Goal: Task Accomplishment & Management: Manage account settings

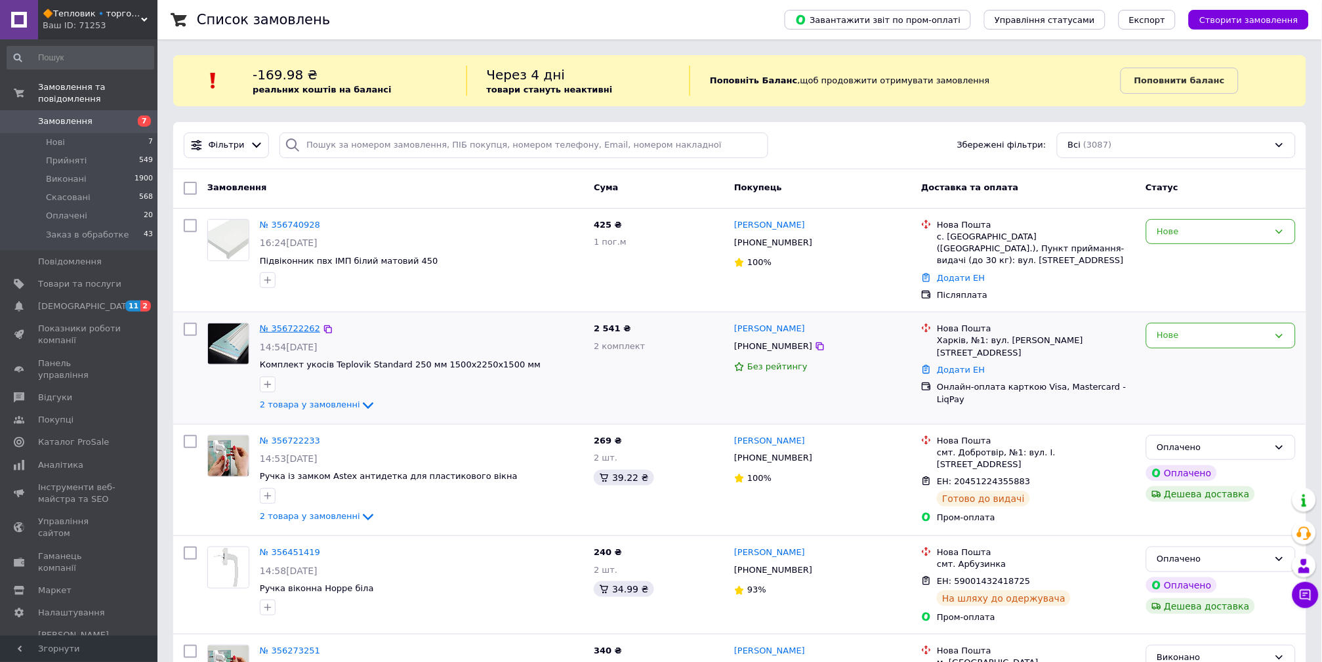
click at [298, 323] on link "№ 356722262" at bounding box center [290, 328] width 60 height 10
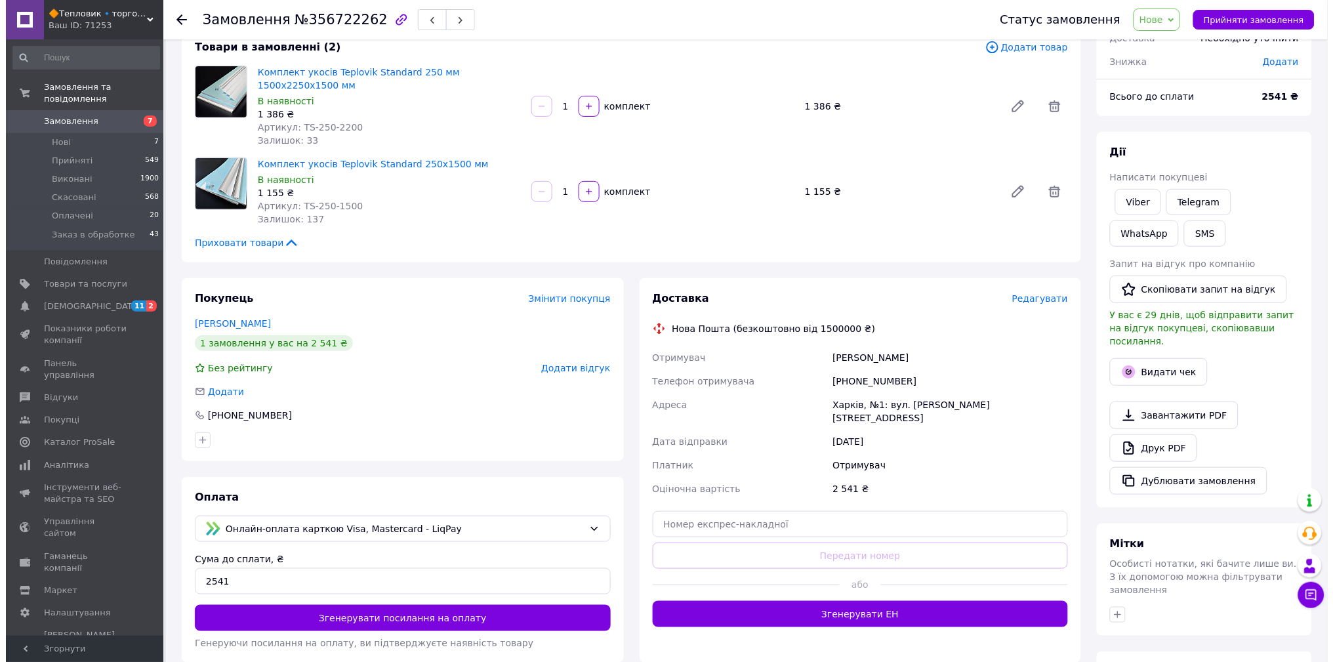
scroll to position [194, 0]
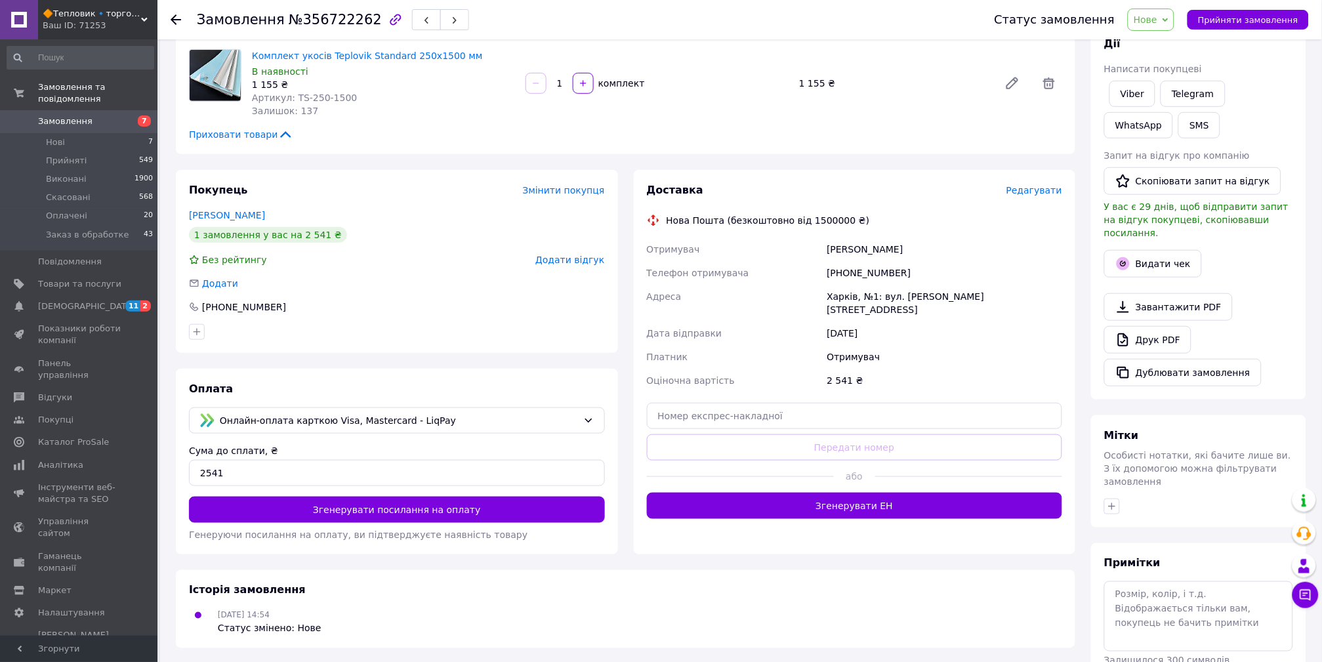
click at [1024, 185] on span "Редагувати" at bounding box center [1034, 190] width 56 height 10
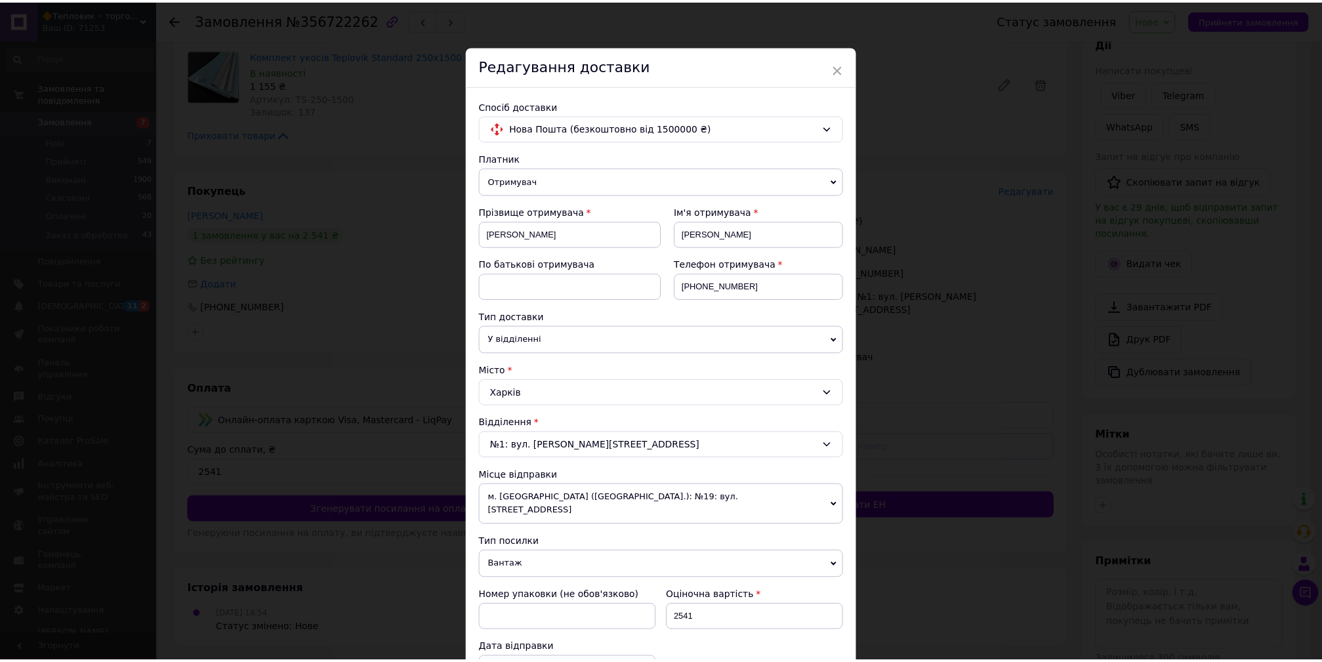
scroll to position [380, 0]
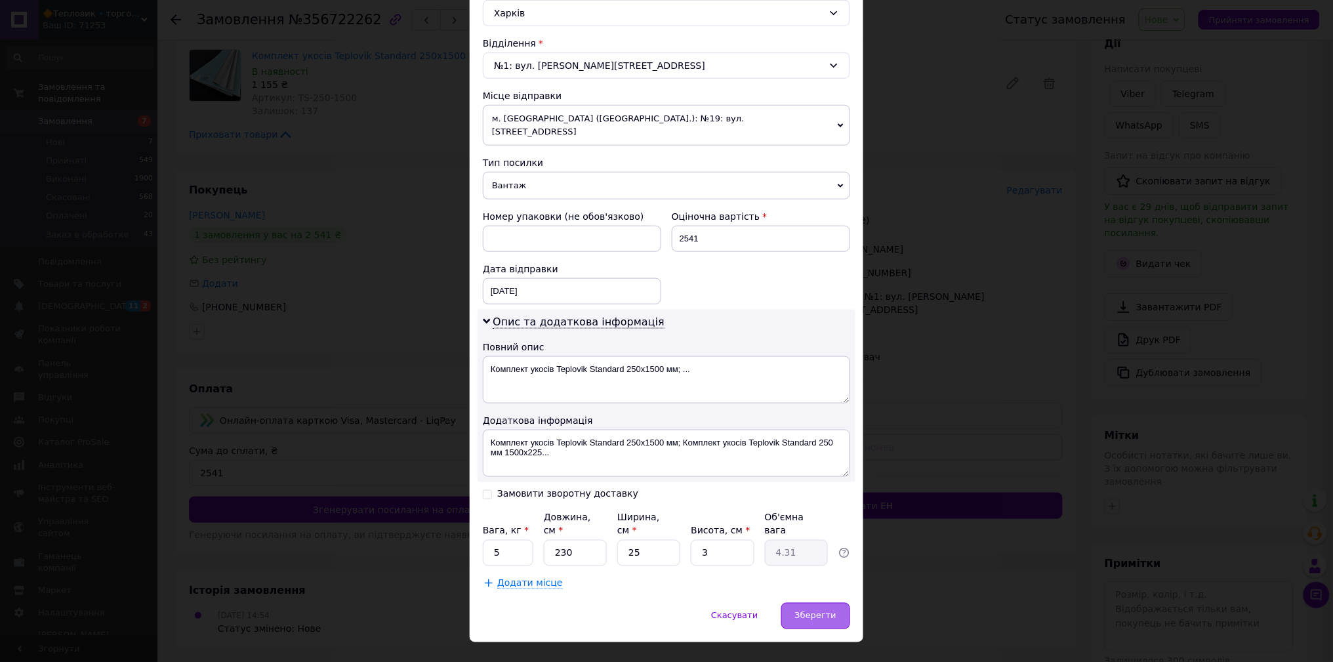
click at [812, 611] on span "Зберегти" at bounding box center [815, 616] width 41 height 10
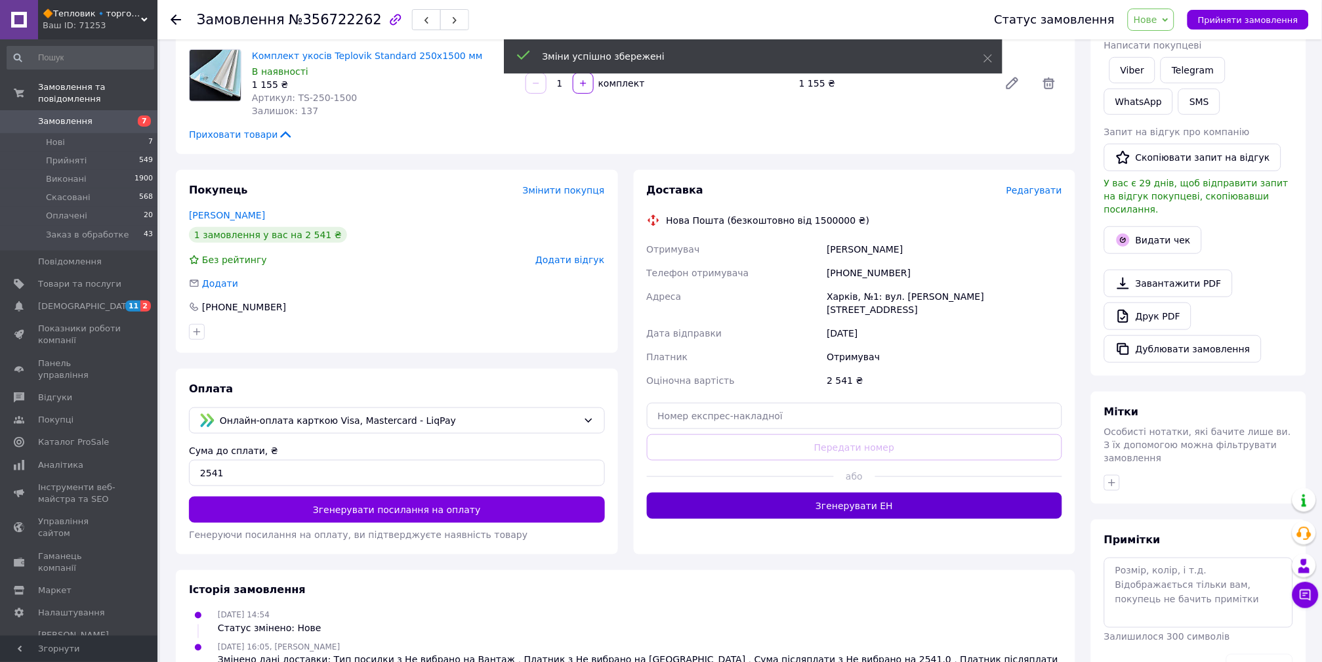
click at [853, 493] on button "Згенерувати ЕН" at bounding box center [855, 506] width 416 height 26
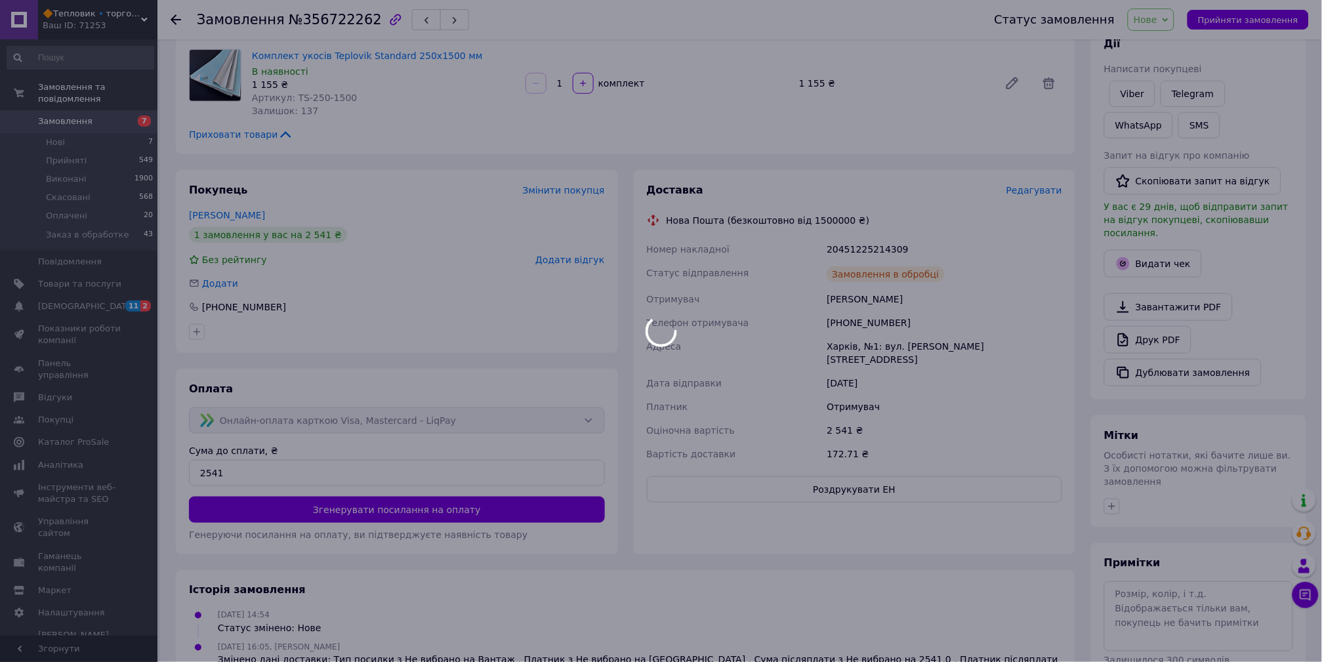
click at [1152, 20] on div at bounding box center [661, 331] width 1322 height 662
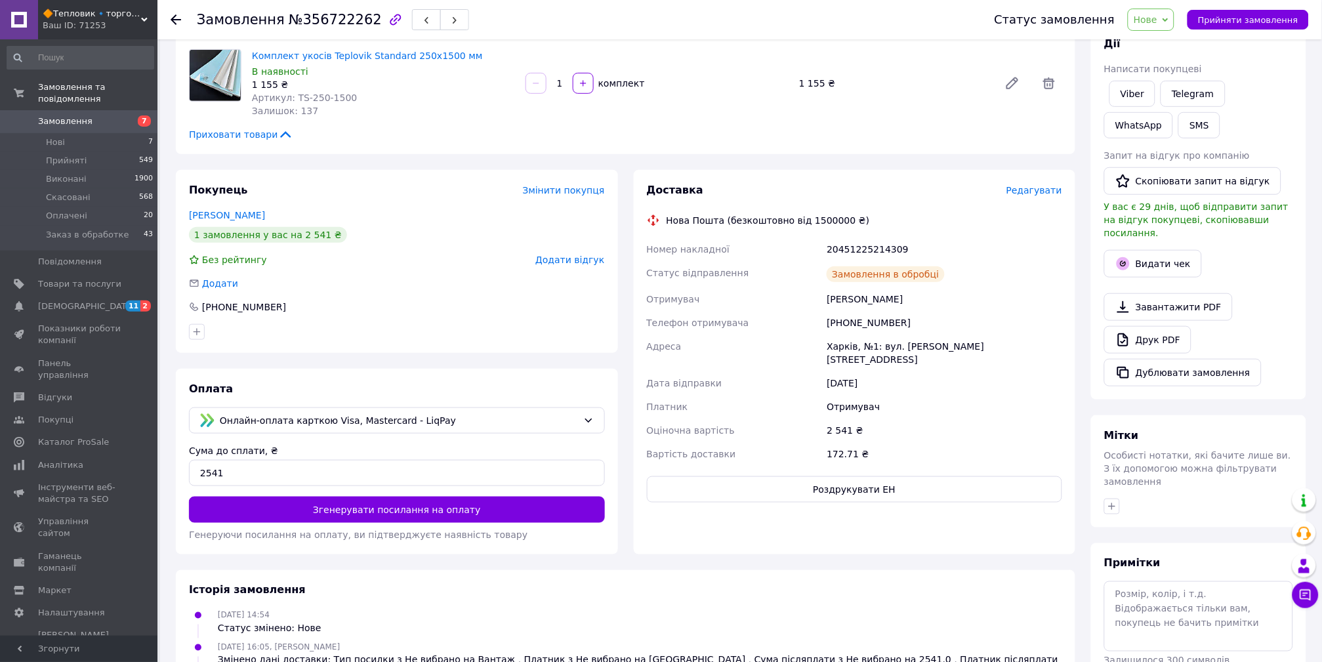
click at [1157, 18] on span "Нове" at bounding box center [1145, 19] width 24 height 10
click at [1167, 102] on li "Оплачено" at bounding box center [1176, 105] width 96 height 20
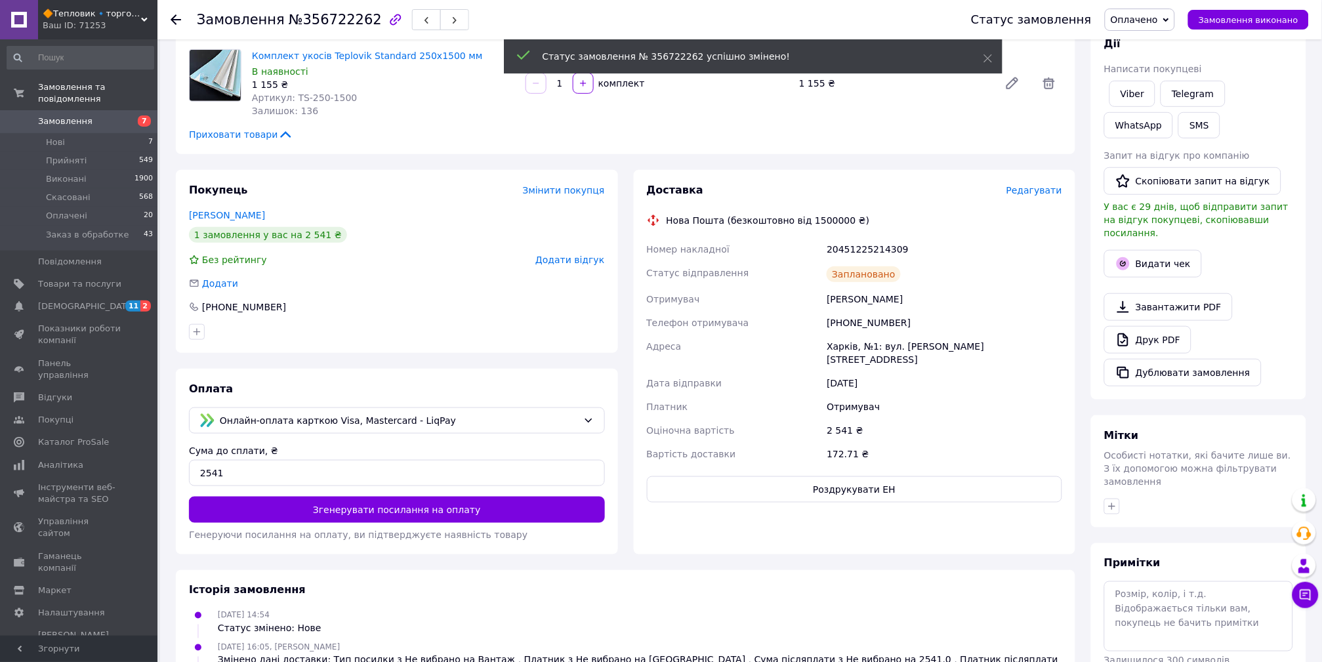
click at [906, 241] on div "20451225214309" at bounding box center [944, 249] width 241 height 24
drag, startPoint x: 909, startPoint y: 234, endPoint x: 823, endPoint y: 238, distance: 86.0
click at [823, 238] on div "Номер накладної 20451225214309 Статус відправлення Заплановано Отримувач Гришен…" at bounding box center [854, 351] width 421 height 228
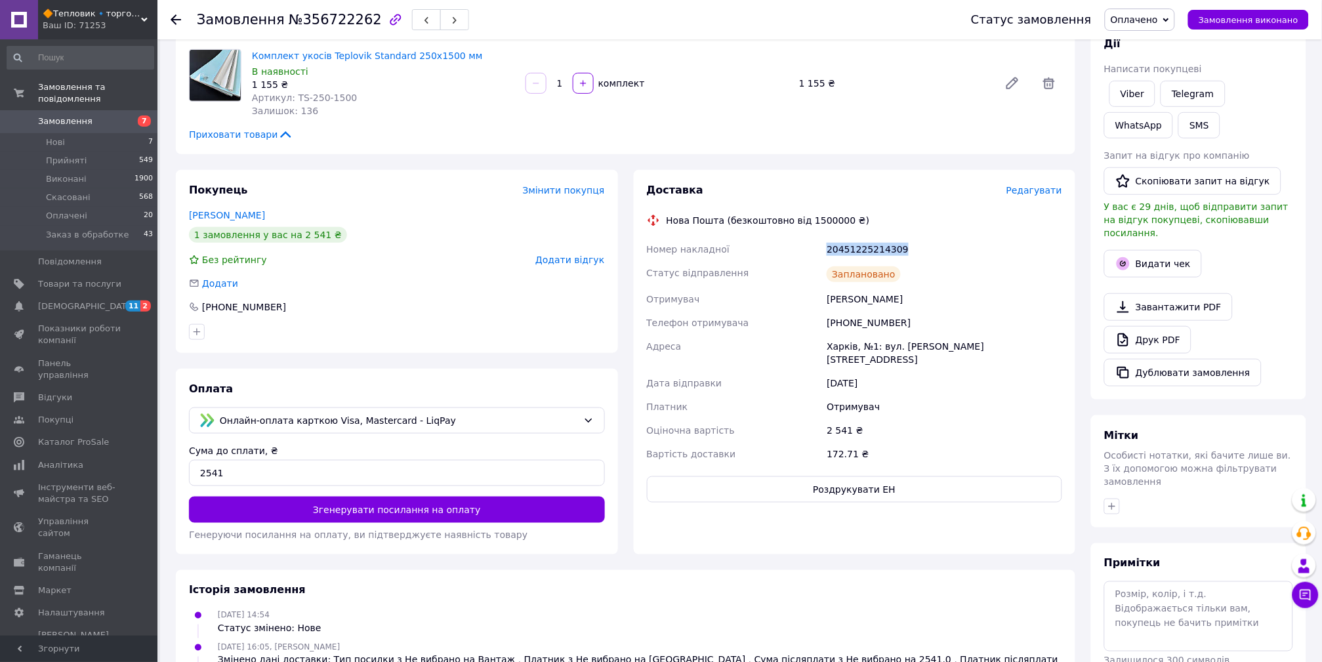
copy div "Номер накладної 20451225214309"
click at [96, 115] on span "Замовлення" at bounding box center [79, 121] width 83 height 12
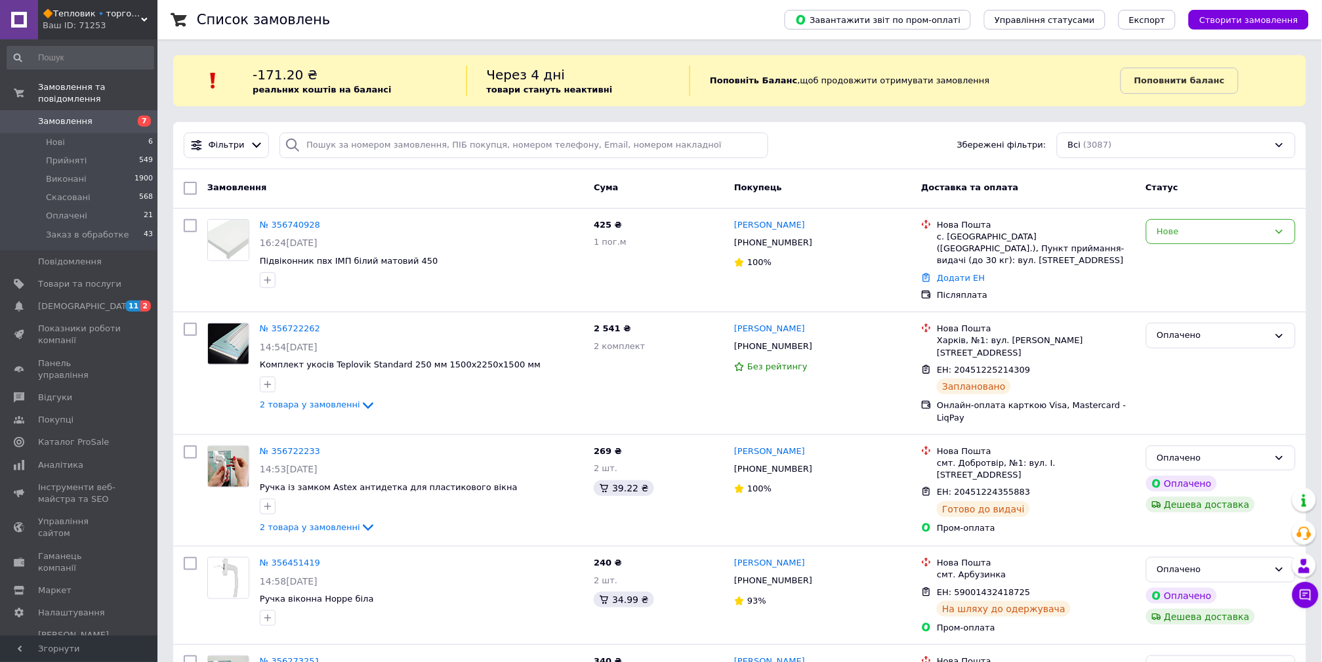
click at [117, 115] on span "Замовлення" at bounding box center [79, 121] width 83 height 12
click at [112, 17] on span "🔶Тепловик🔹торгово - будівельна компанія" at bounding box center [92, 14] width 98 height 12
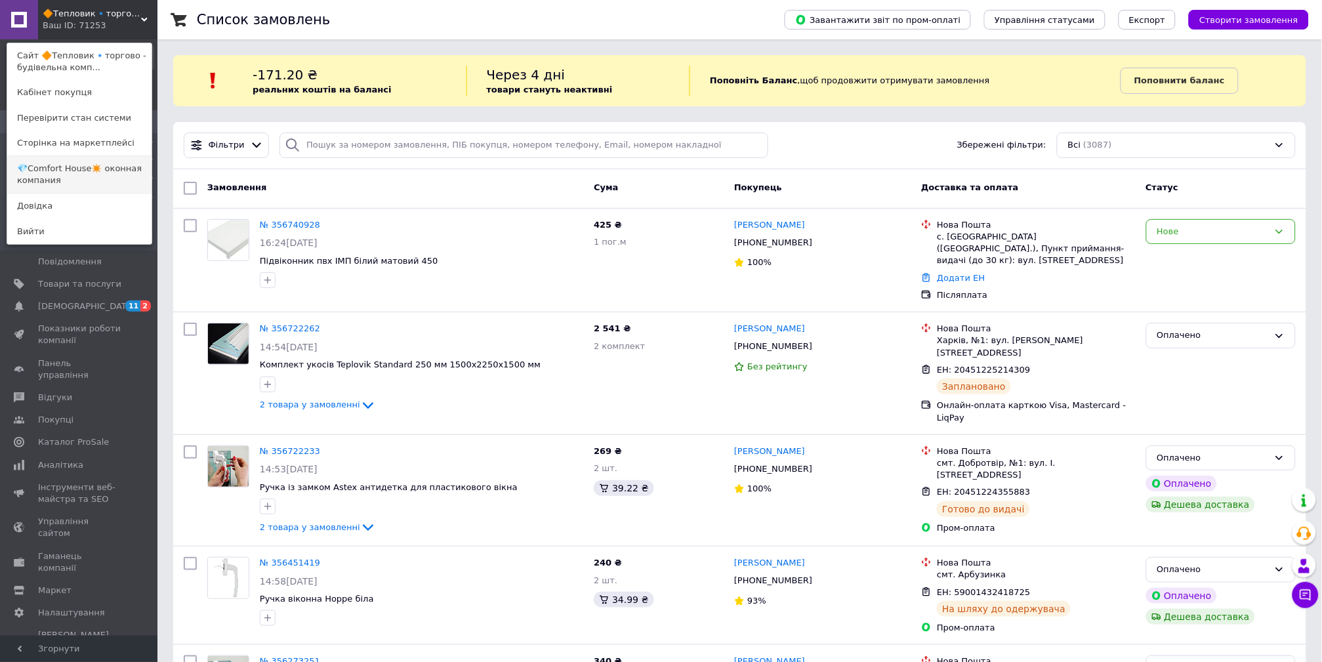
click at [98, 188] on link "💎Comfort Hоuse✴️ оконная компания" at bounding box center [79, 174] width 144 height 37
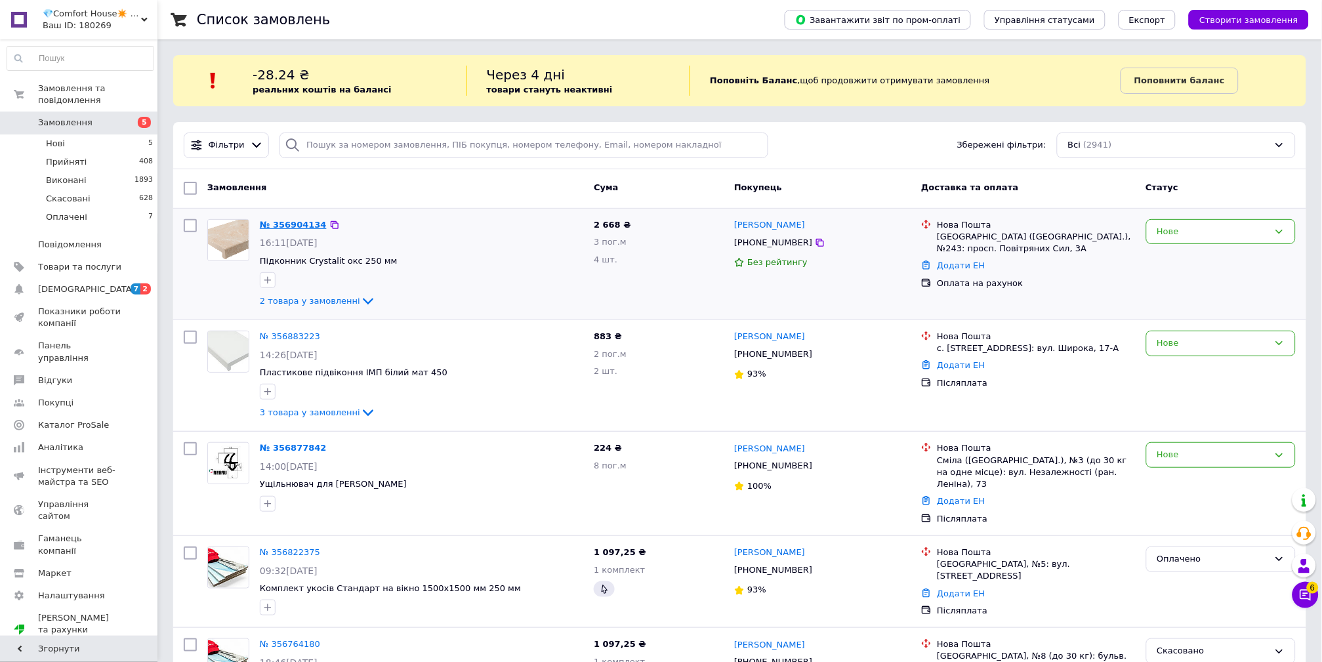
click at [300, 221] on link "№ 356904134" at bounding box center [293, 225] width 67 height 10
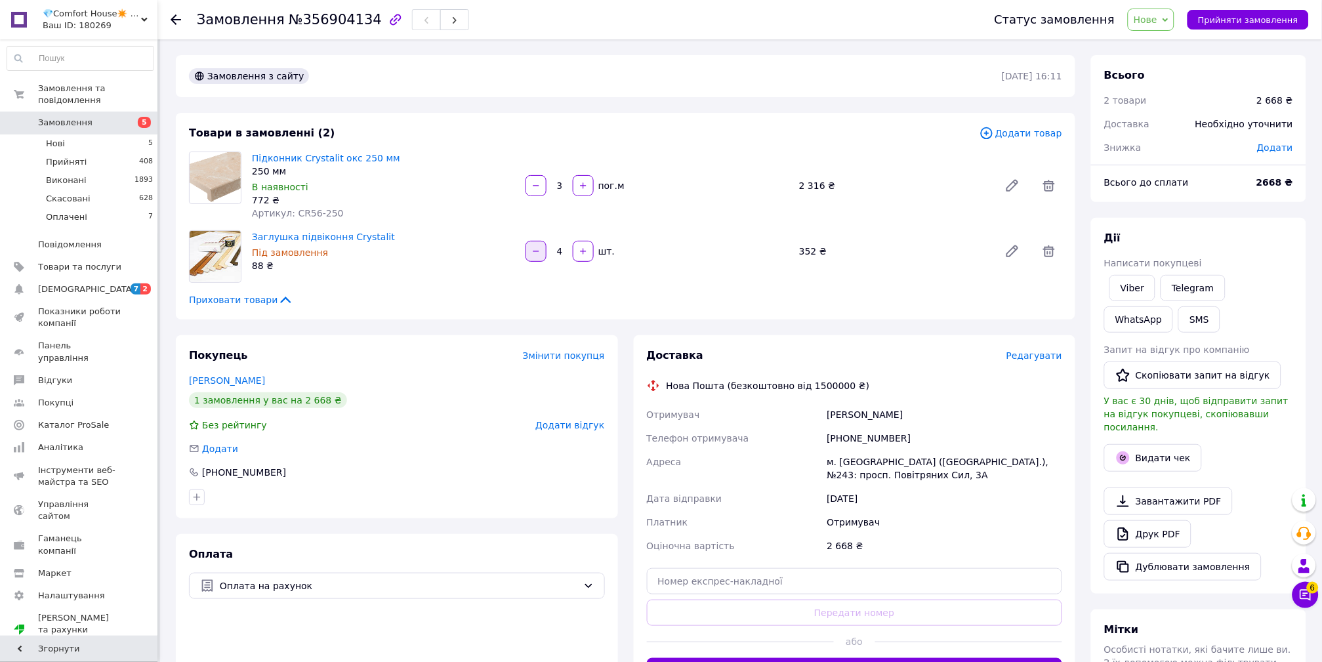
click at [529, 253] on button "button" at bounding box center [535, 251] width 21 height 21
type input "2"
drag, startPoint x: 905, startPoint y: 437, endPoint x: 843, endPoint y: 432, distance: 61.9
click at [843, 432] on div "+380951081062" at bounding box center [944, 438] width 241 height 24
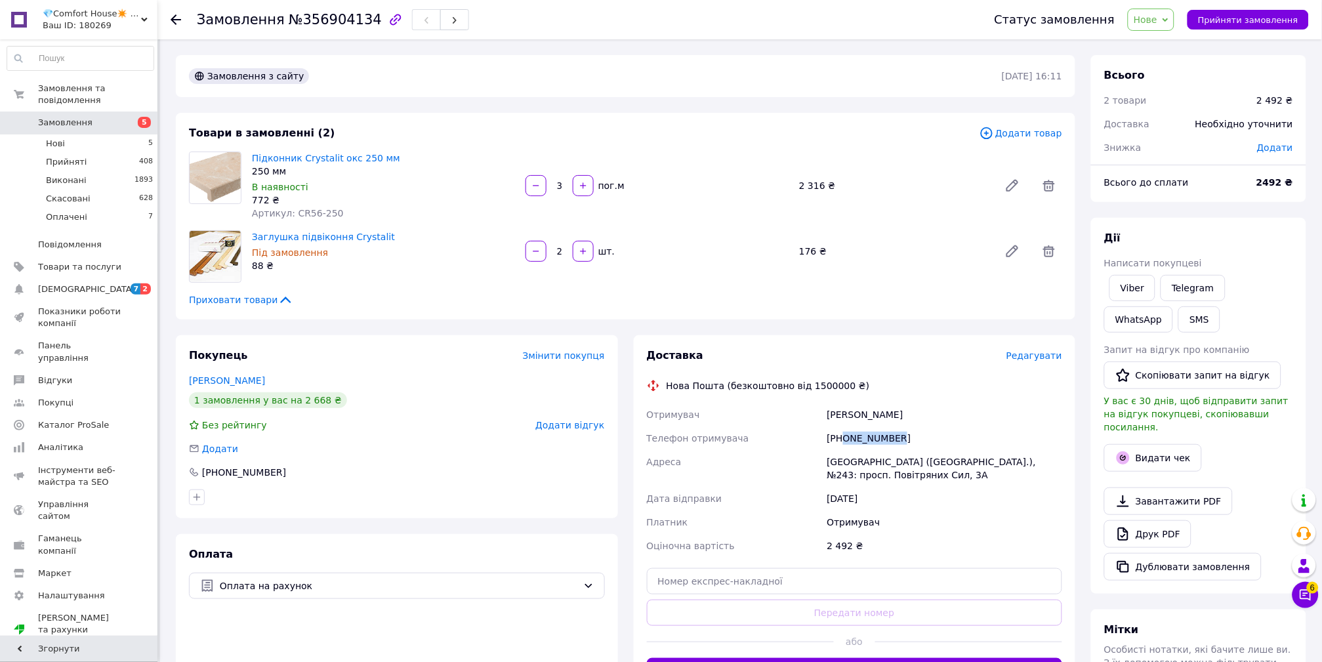
copy div "0951081062"
click at [857, 430] on div "+380951081062" at bounding box center [944, 438] width 241 height 24
drag, startPoint x: 844, startPoint y: 436, endPoint x: 923, endPoint y: 437, distance: 78.7
click at [923, 437] on div "+380951081062" at bounding box center [944, 438] width 241 height 24
copy div "0951081062"
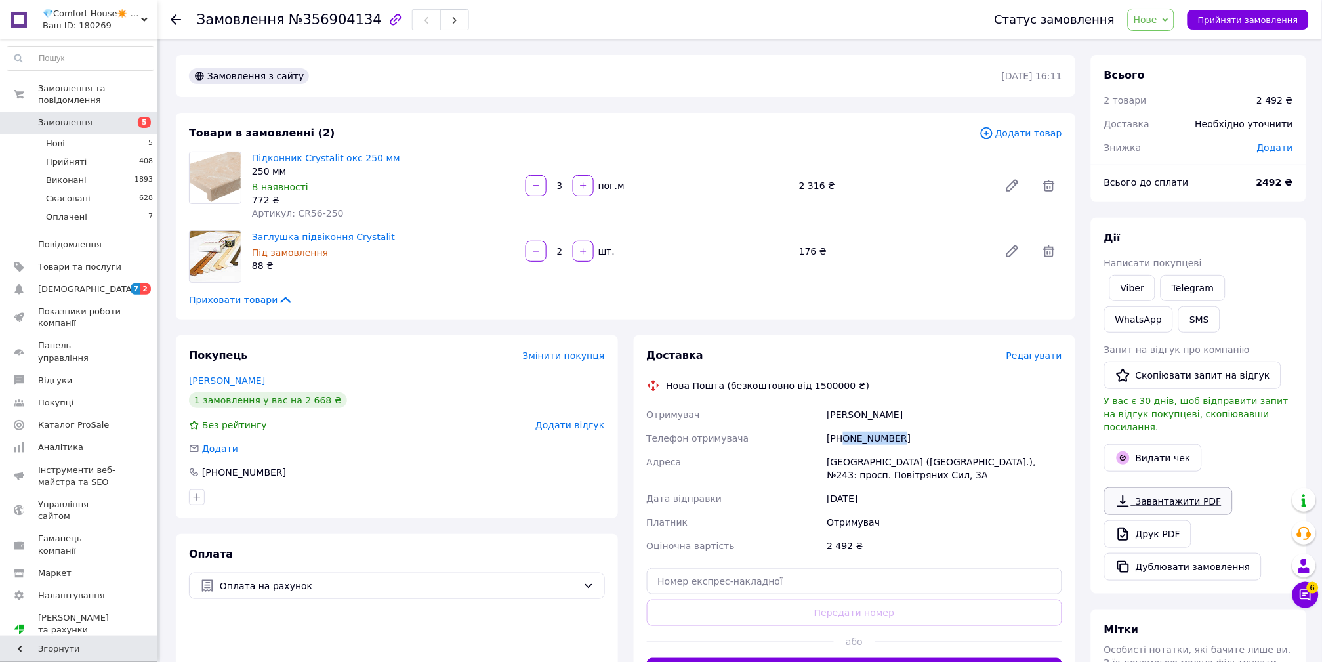
click at [1128, 493] on icon at bounding box center [1123, 501] width 16 height 16
click at [108, 117] on span "Замовлення" at bounding box center [79, 123] width 83 height 12
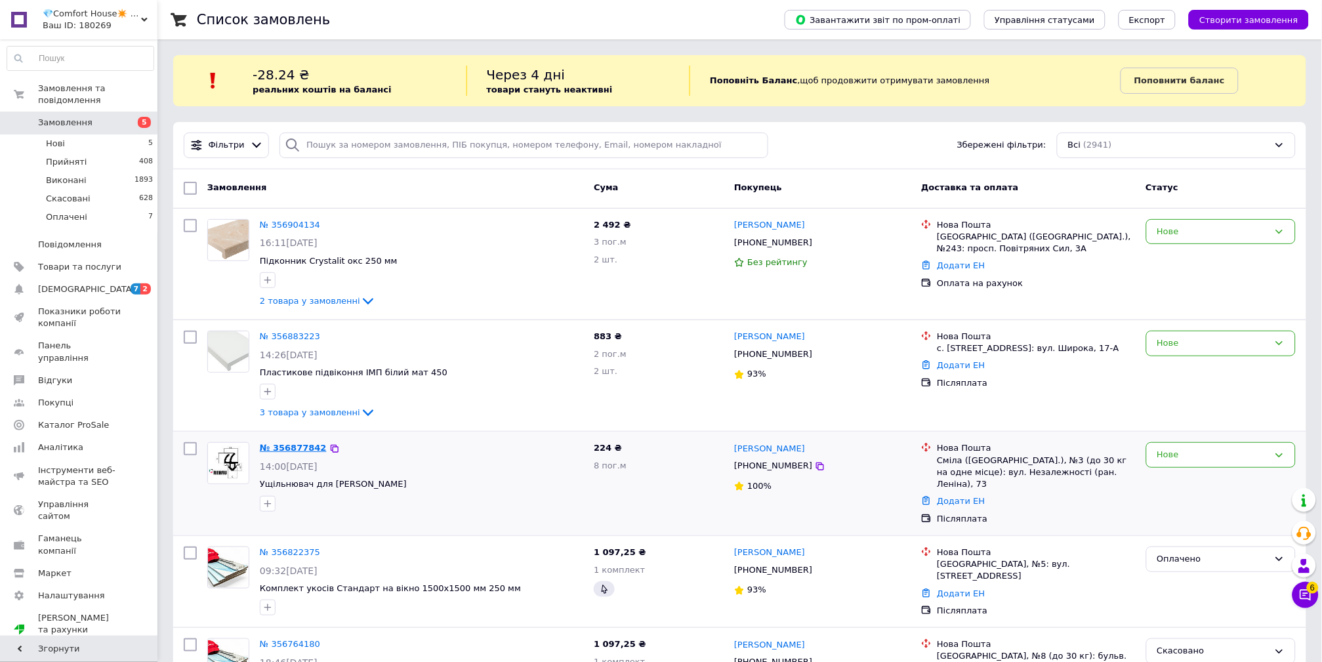
click at [291, 448] on link "№ 356877842" at bounding box center [293, 448] width 67 height 10
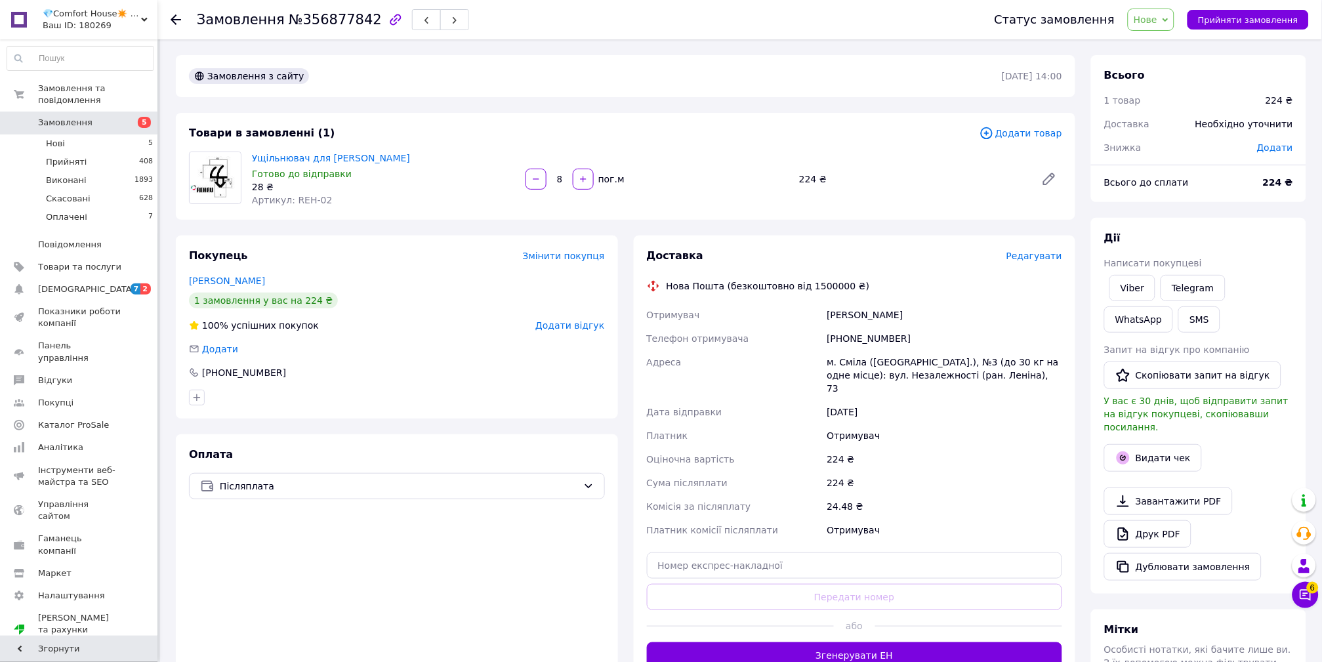
click at [1154, 9] on span "Нове" at bounding box center [1150, 20] width 47 height 22
click at [932, 129] on div "Товари в замовленні (1)" at bounding box center [584, 133] width 790 height 15
click at [1157, 20] on span "Нове" at bounding box center [1145, 19] width 24 height 10
click at [1171, 79] on li "Скасовано" at bounding box center [1158, 85] width 60 height 20
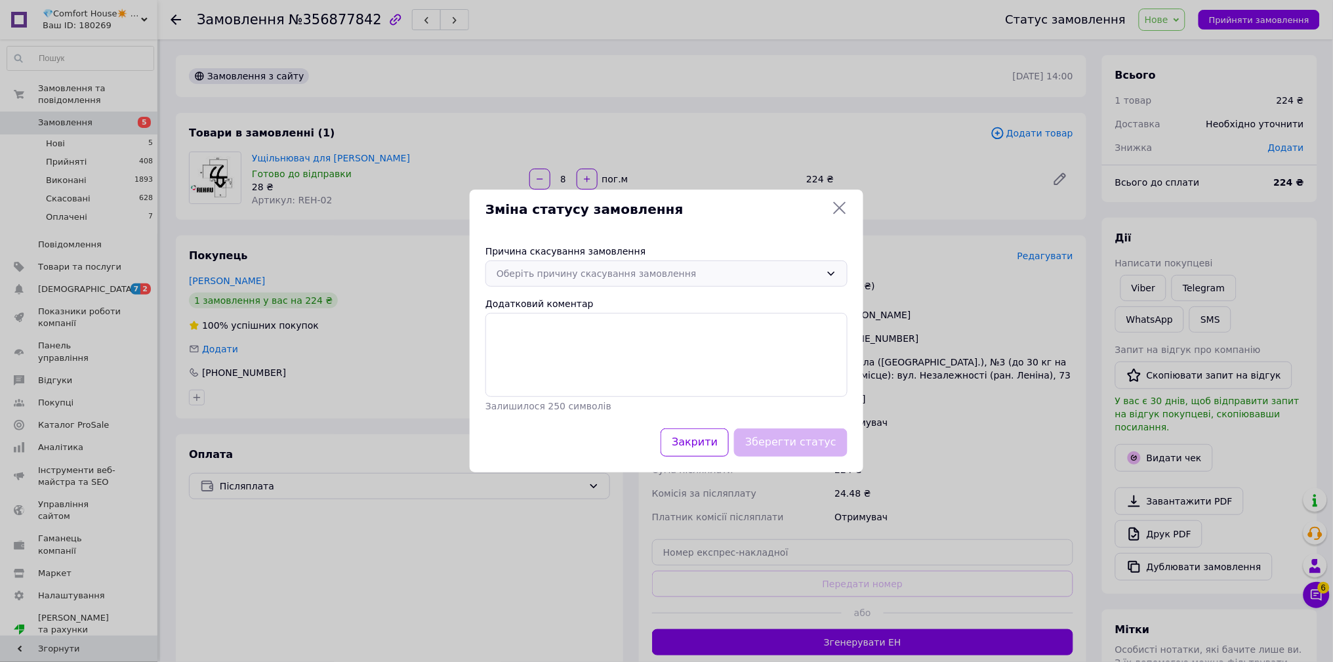
click at [589, 270] on div "Оберіть причину скасування замовлення" at bounding box center [658, 273] width 324 height 14
click at [563, 390] on li "Інше" at bounding box center [666, 390] width 361 height 25
click at [576, 271] on div "Інше" at bounding box center [658, 273] width 324 height 14
click at [538, 445] on div "Закрити Зберегти статус" at bounding box center [666, 442] width 367 height 33
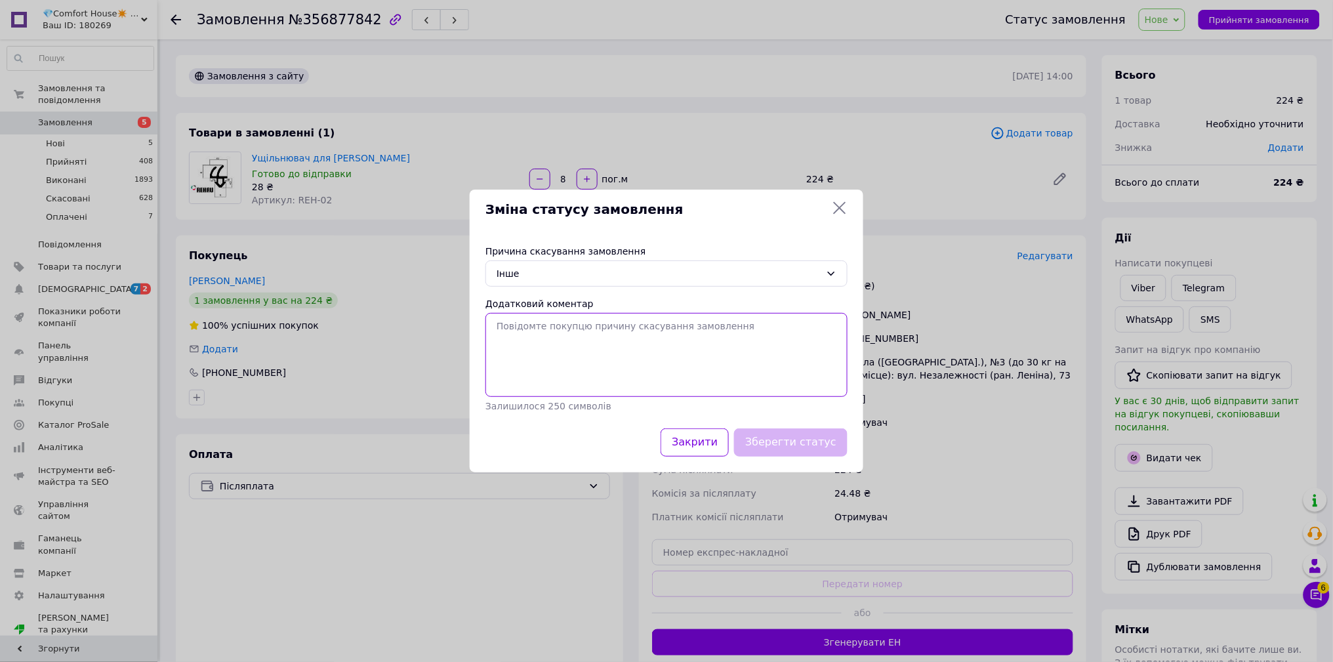
click at [521, 327] on textarea "Додатковий коментар" at bounding box center [666, 355] width 362 height 84
type textarea "номер телефону вказано не вірно"
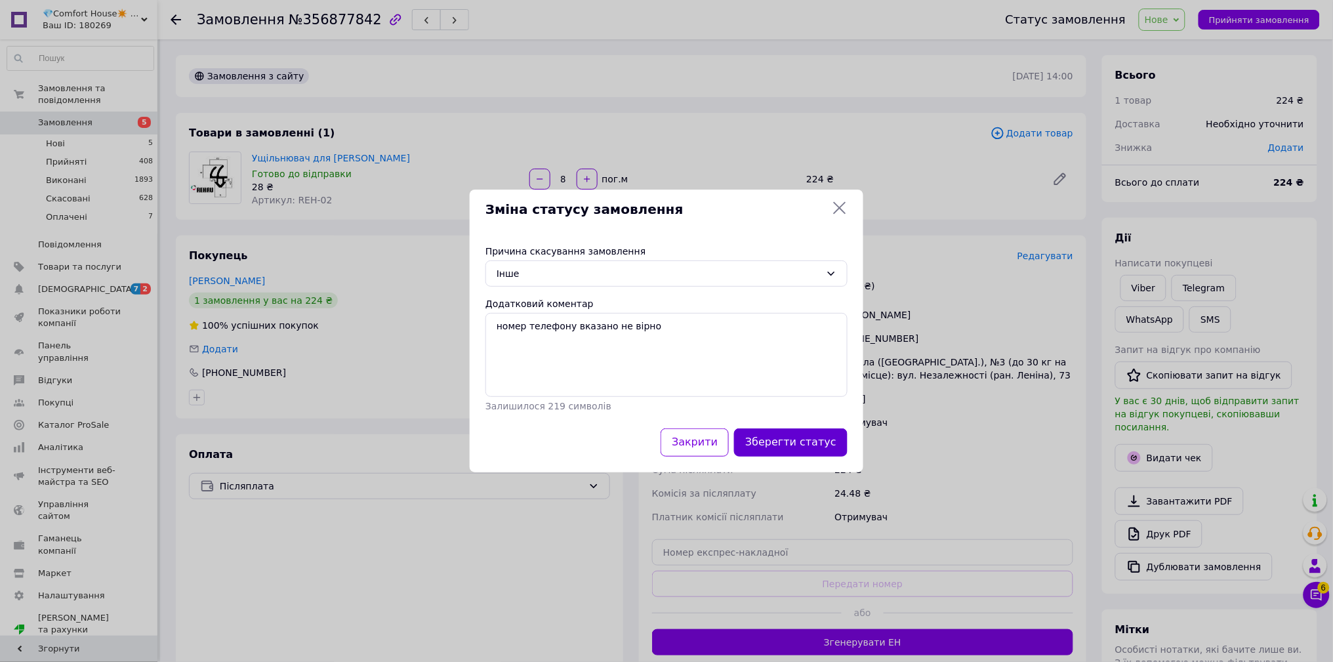
click at [836, 454] on button "Зберегти статус" at bounding box center [790, 442] width 113 height 28
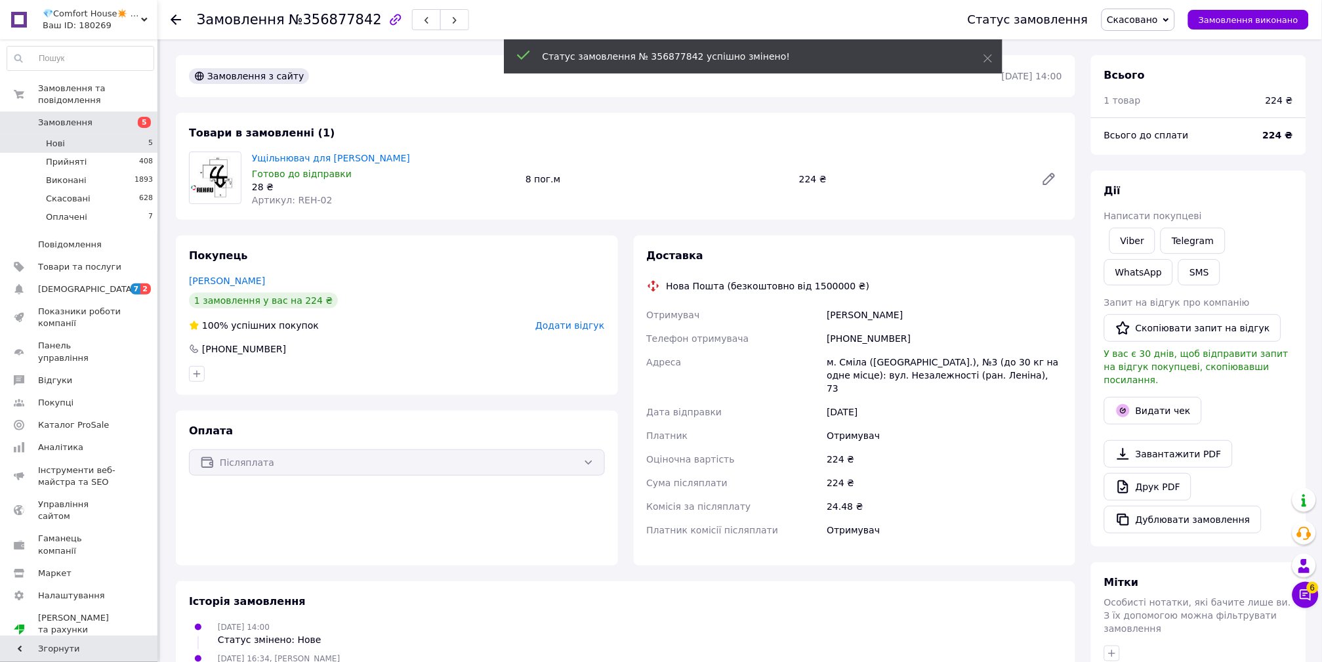
click at [123, 134] on li "Нові 5" at bounding box center [80, 143] width 161 height 18
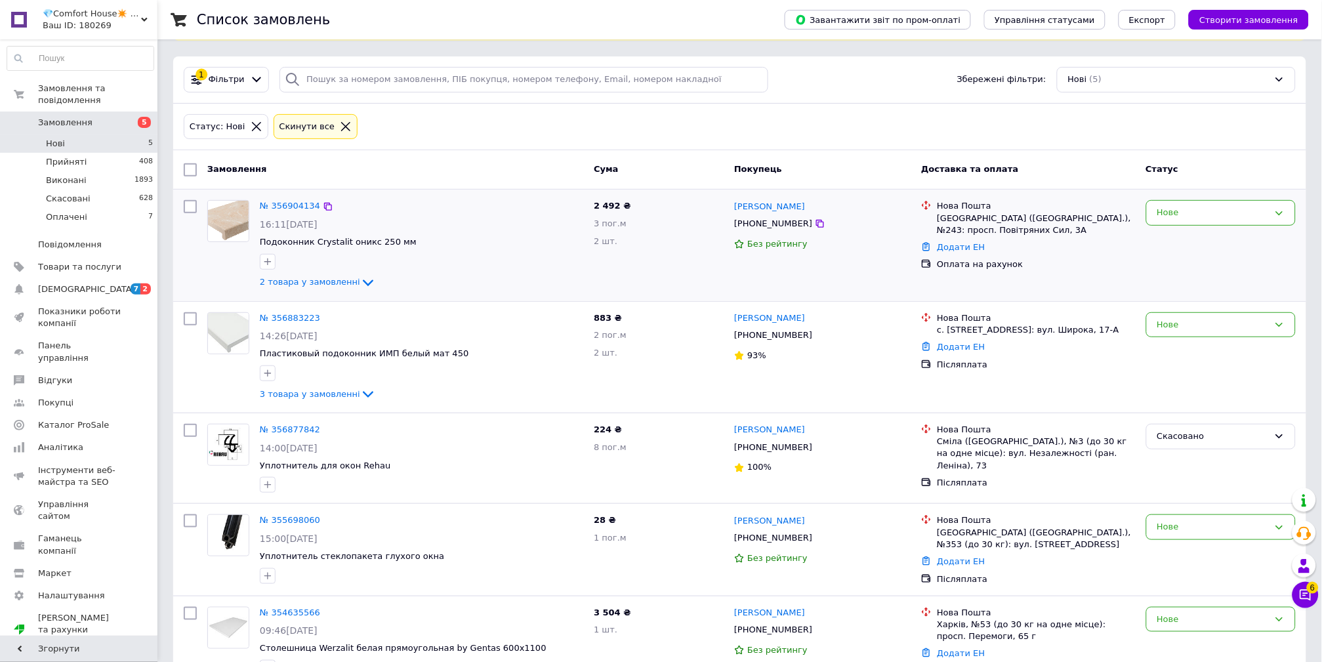
scroll to position [106, 0]
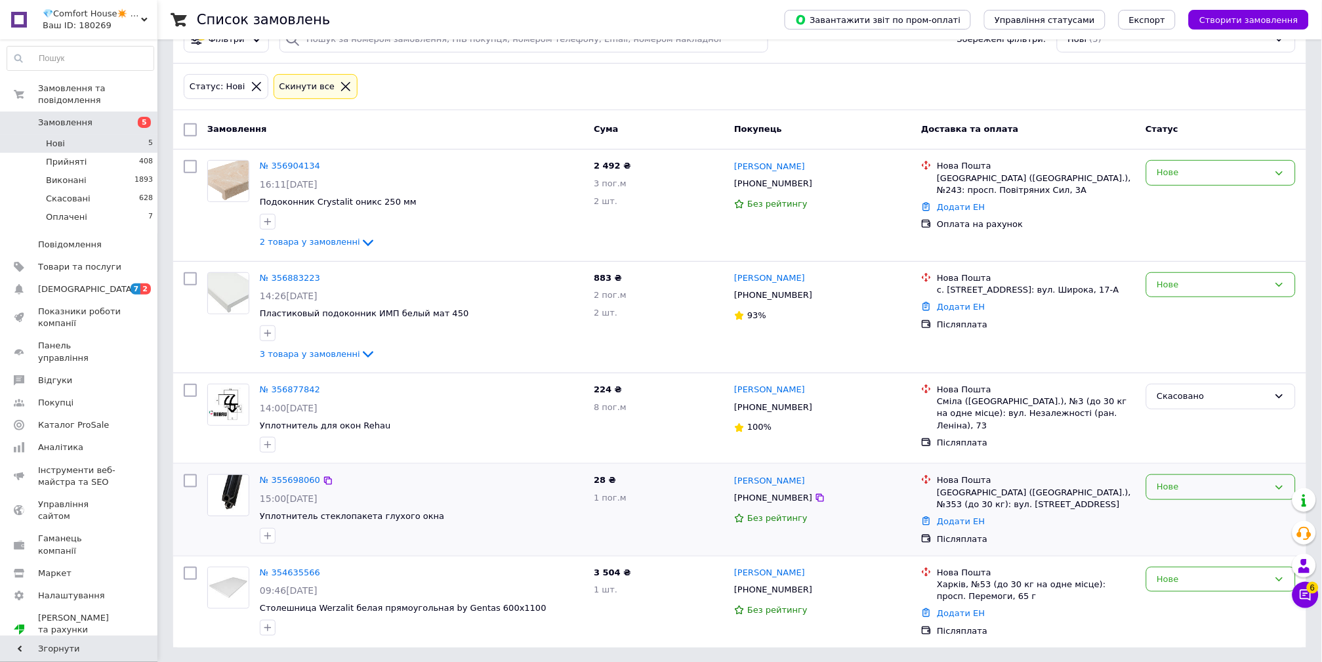
click at [1226, 491] on div "Нове" at bounding box center [1212, 487] width 111 height 14
click at [257, 476] on div "№ 355698060 15:00, 04.08.2025 Уплотнитель стеклопакета глухого окна" at bounding box center [421, 508] width 334 height 79
click at [277, 480] on link "№ 355698060" at bounding box center [290, 480] width 60 height 10
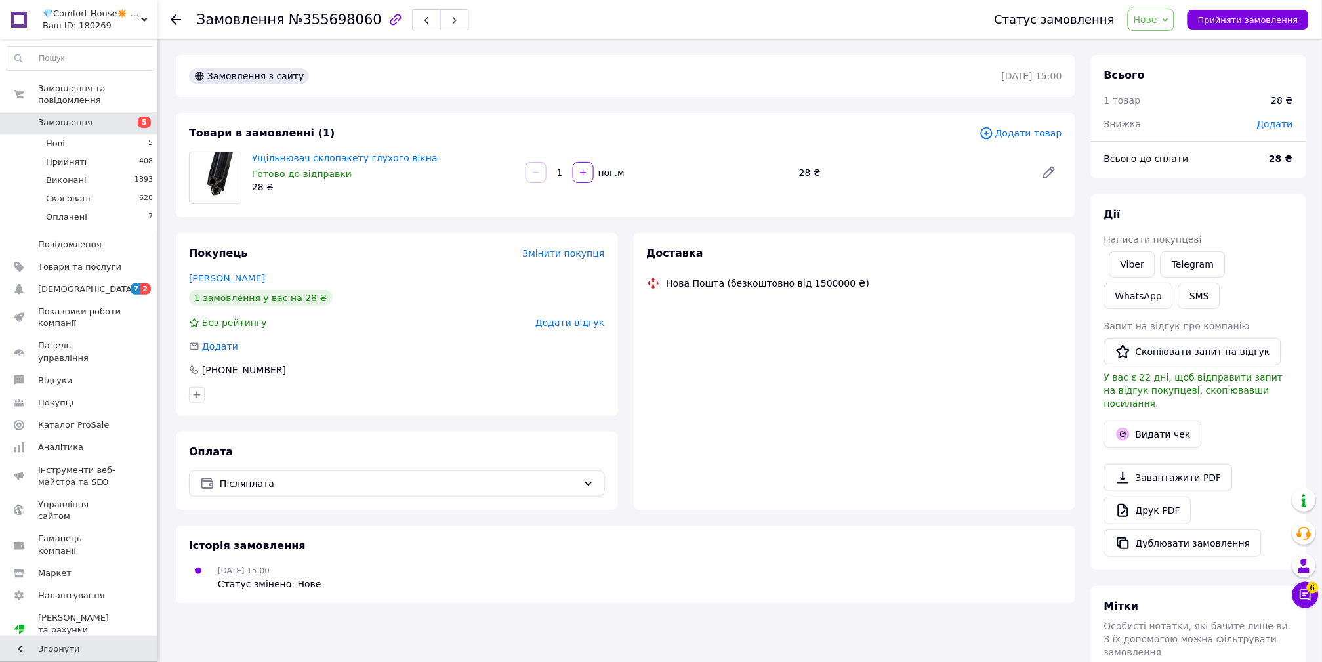
click at [1168, 17] on icon at bounding box center [1165, 20] width 6 height 6
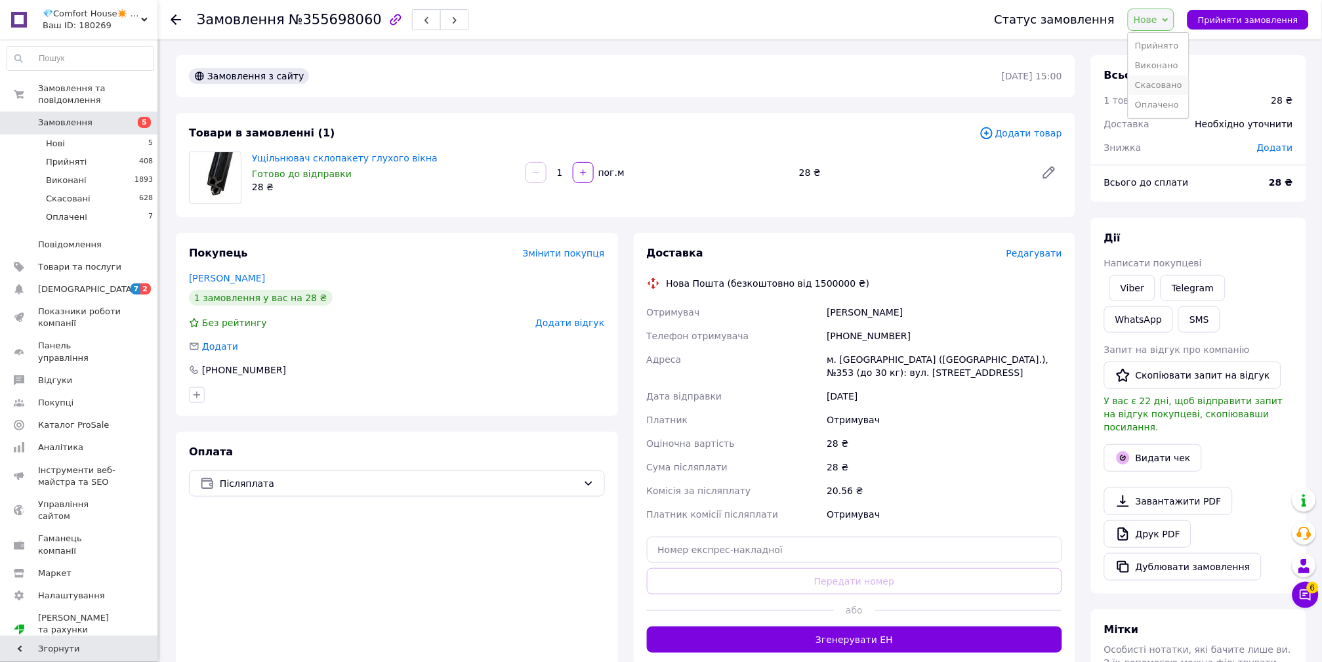
click at [1160, 88] on li "Скасовано" at bounding box center [1158, 85] width 60 height 20
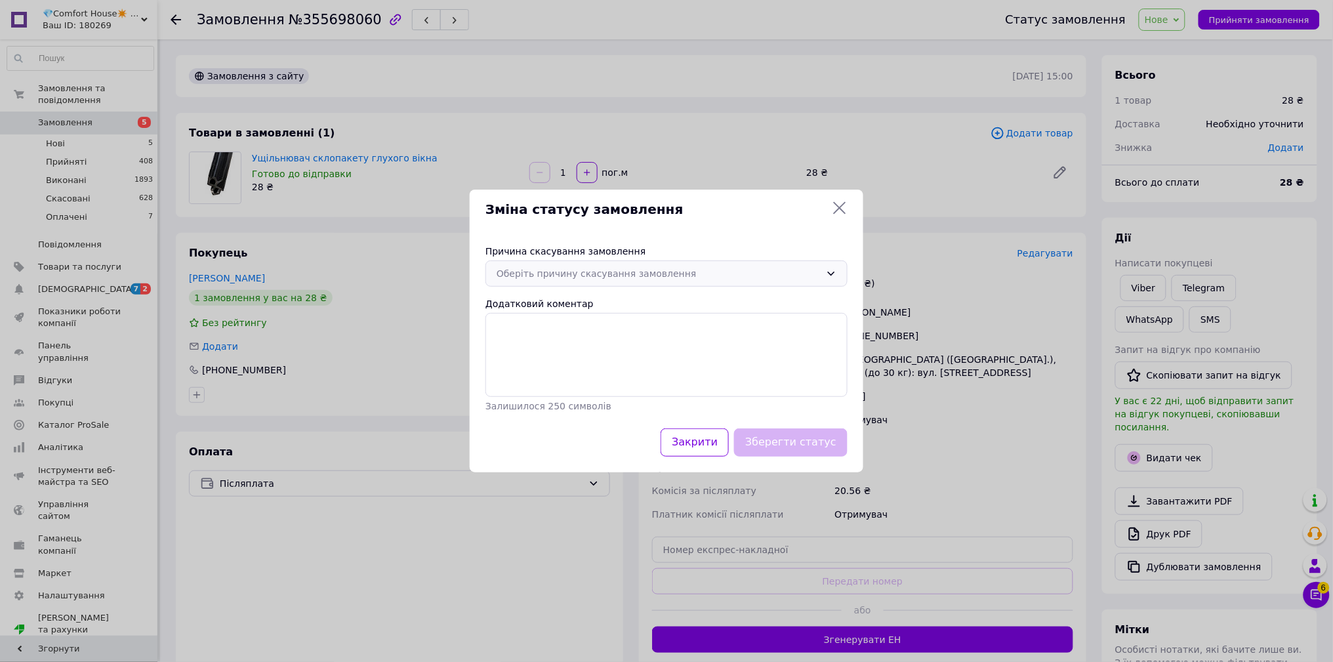
click at [601, 282] on div "Оберіть причину скасування замовлення" at bounding box center [666, 273] width 362 height 26
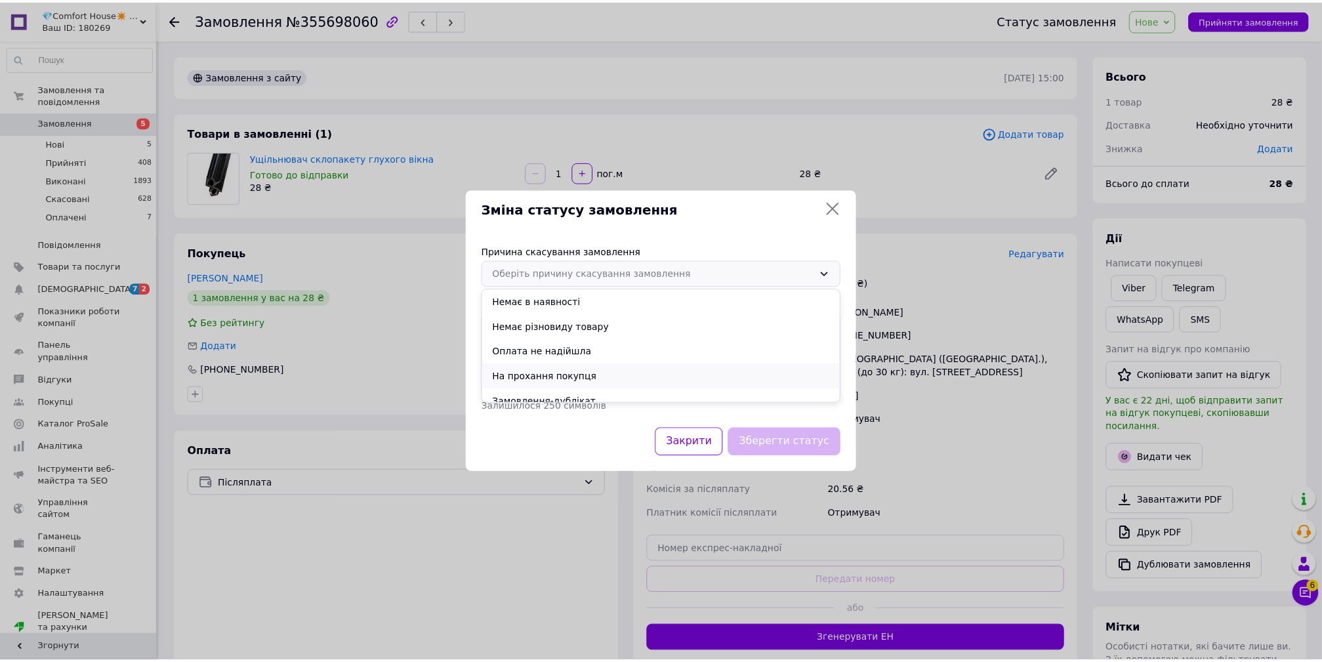
scroll to position [61, 0]
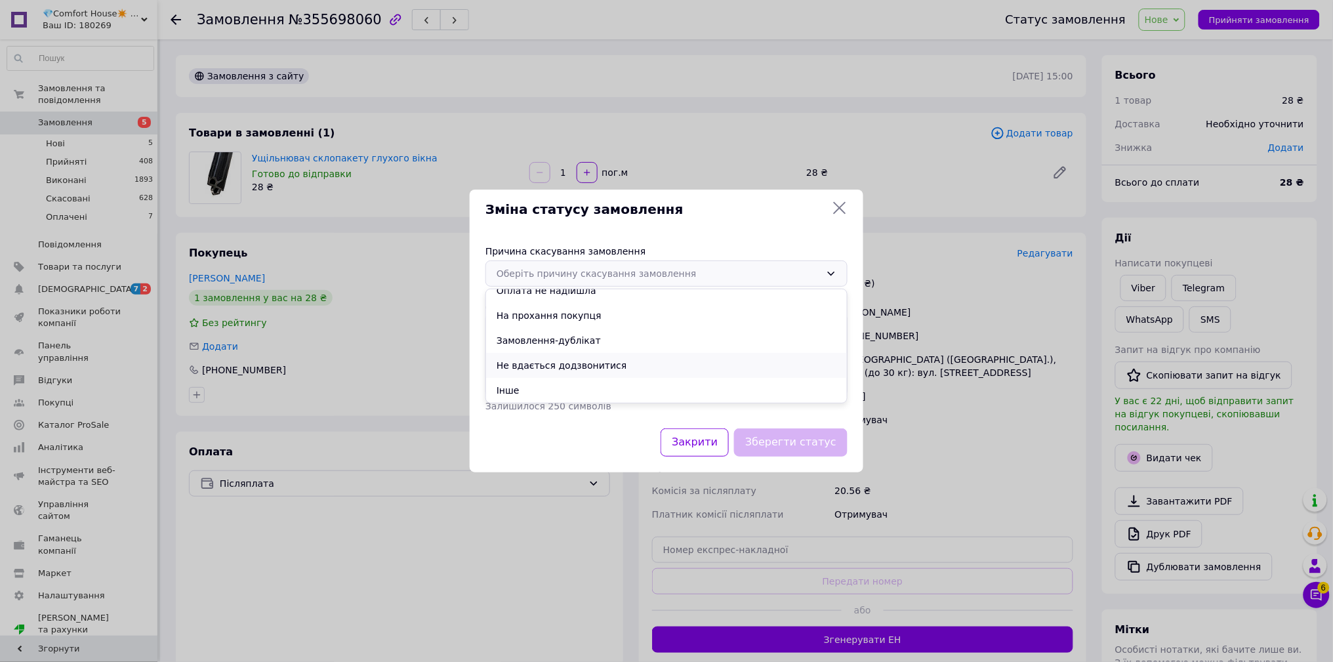
click at [601, 369] on li "Не вдається додзвонитися" at bounding box center [666, 365] width 361 height 25
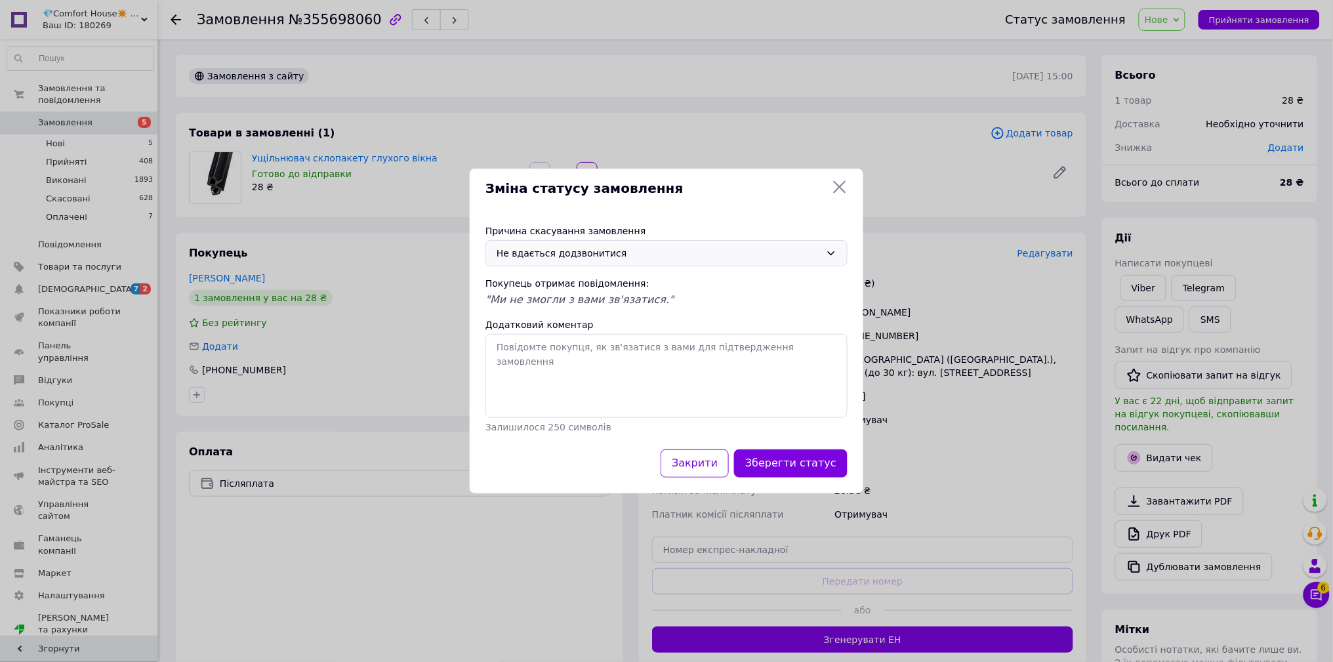
click at [789, 459] on button "Зберегти статус" at bounding box center [790, 463] width 113 height 28
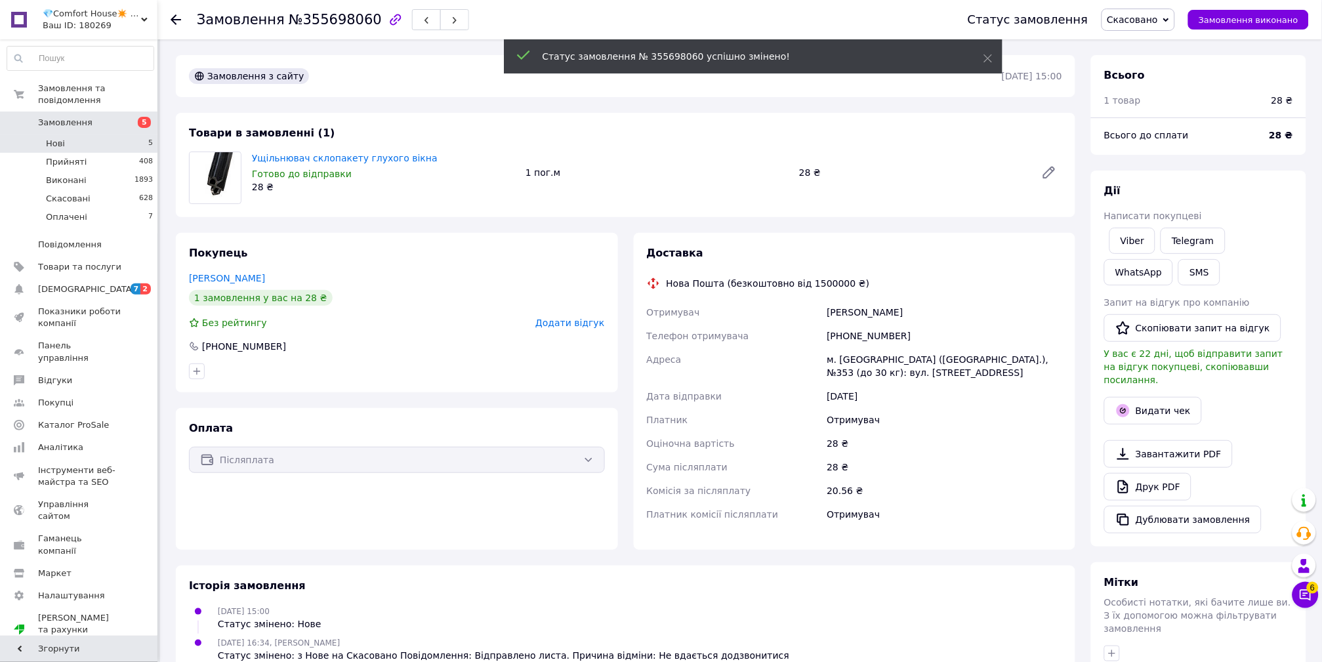
click at [78, 134] on li "Нові 5" at bounding box center [80, 143] width 161 height 18
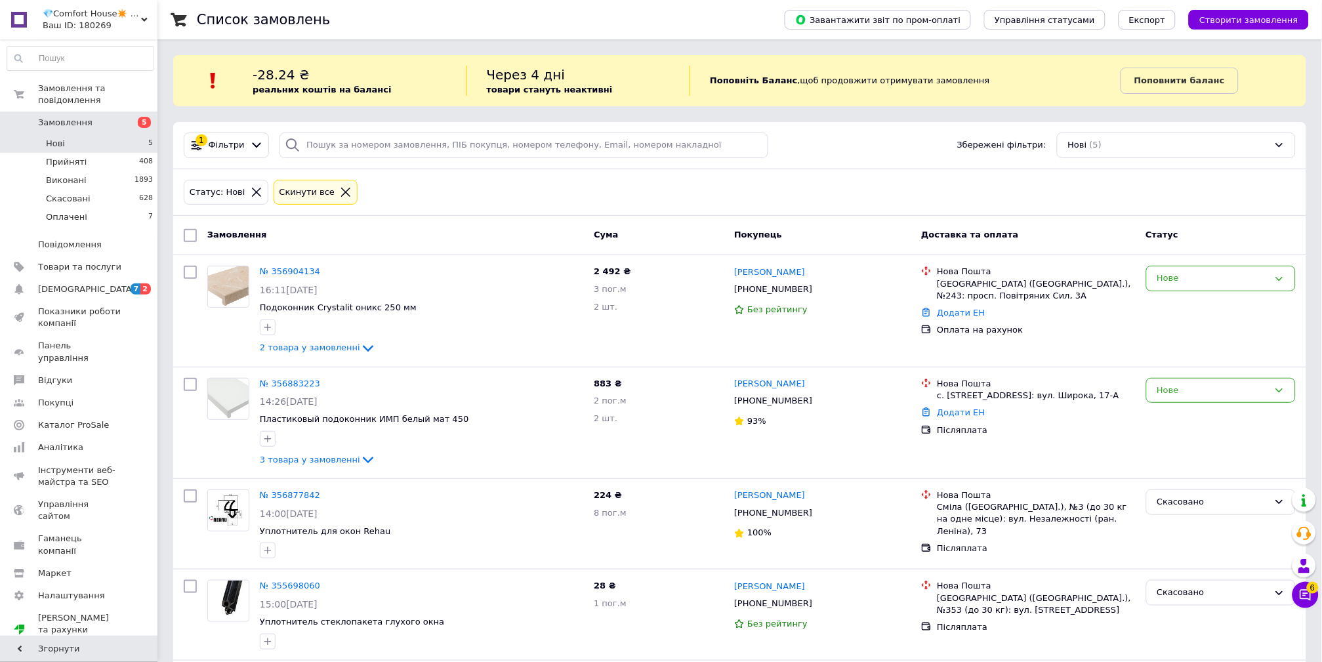
scroll to position [104, 0]
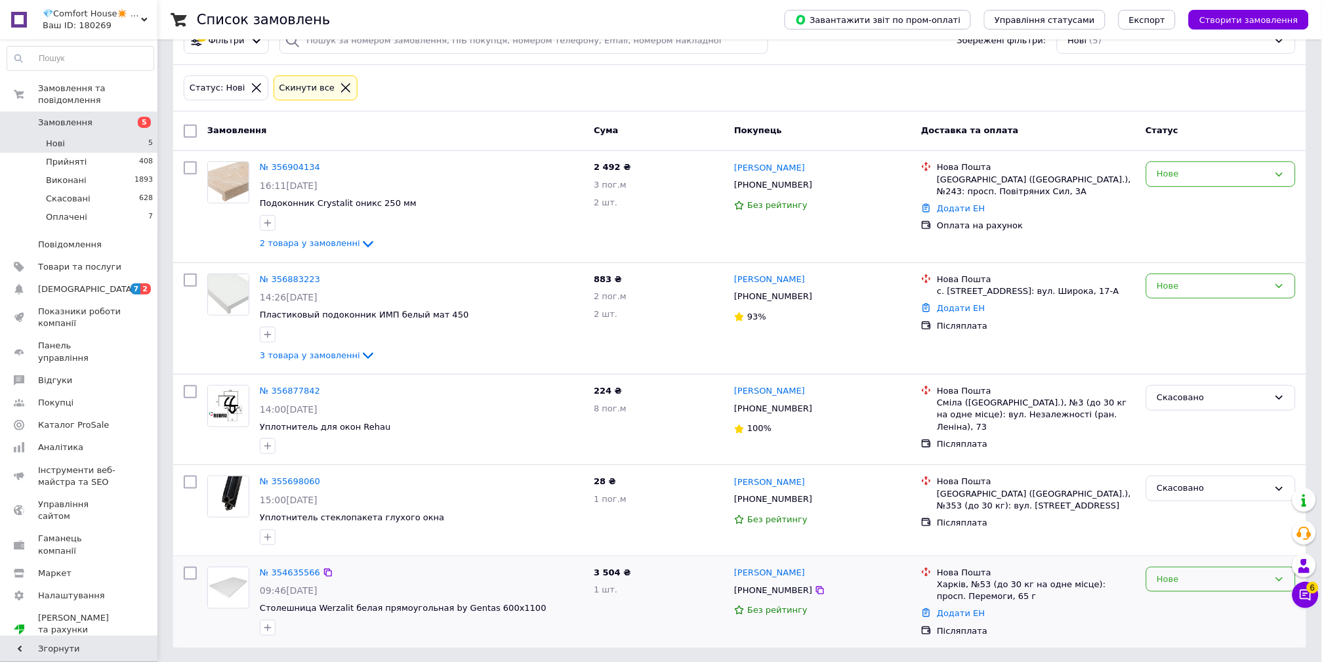
click at [1212, 581] on div "Нове" at bounding box center [1212, 580] width 111 height 14
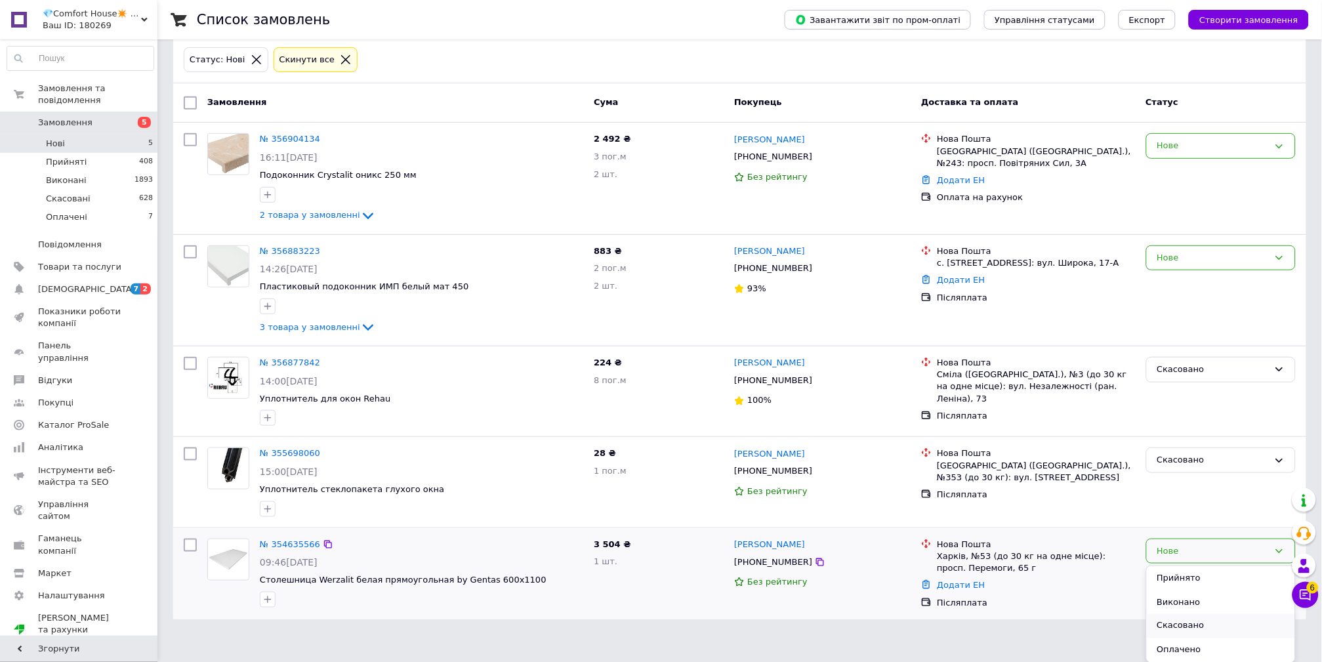
click at [1176, 630] on li "Скасовано" at bounding box center [1220, 626] width 148 height 24
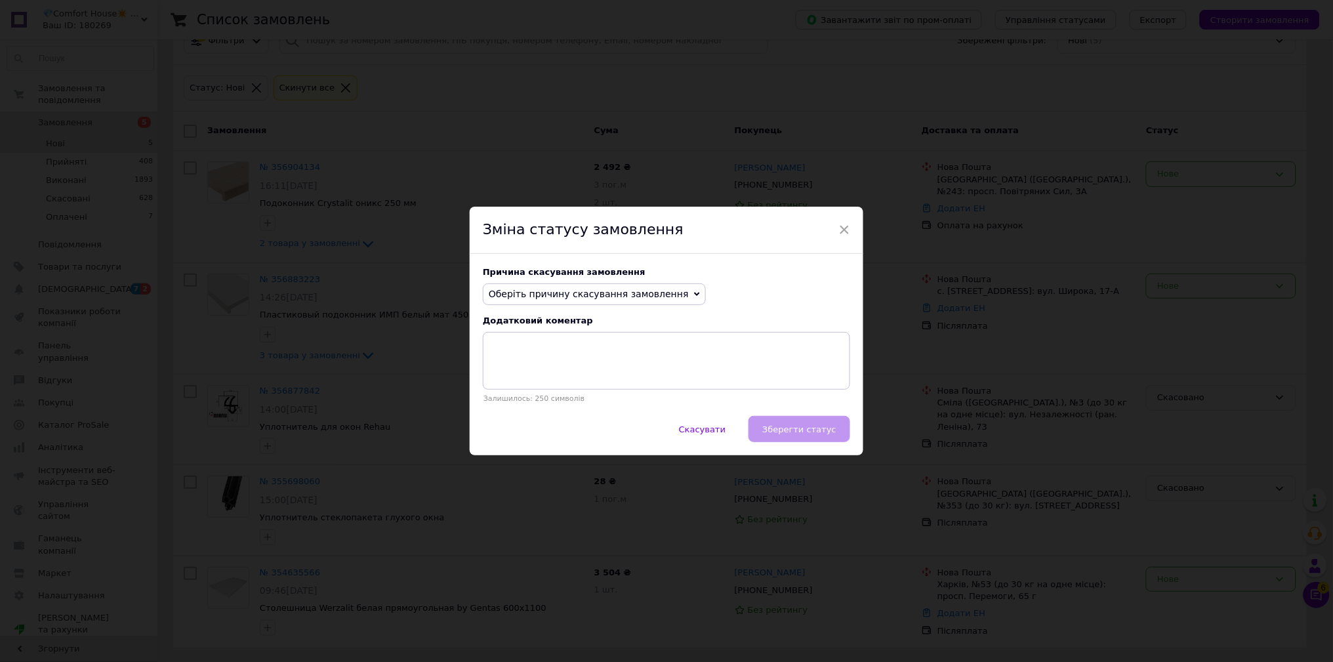
click at [558, 296] on span "Оберіть причину скасування замовлення" at bounding box center [589, 294] width 200 height 10
click at [567, 375] on li "На прохання покупця" at bounding box center [594, 375] width 222 height 18
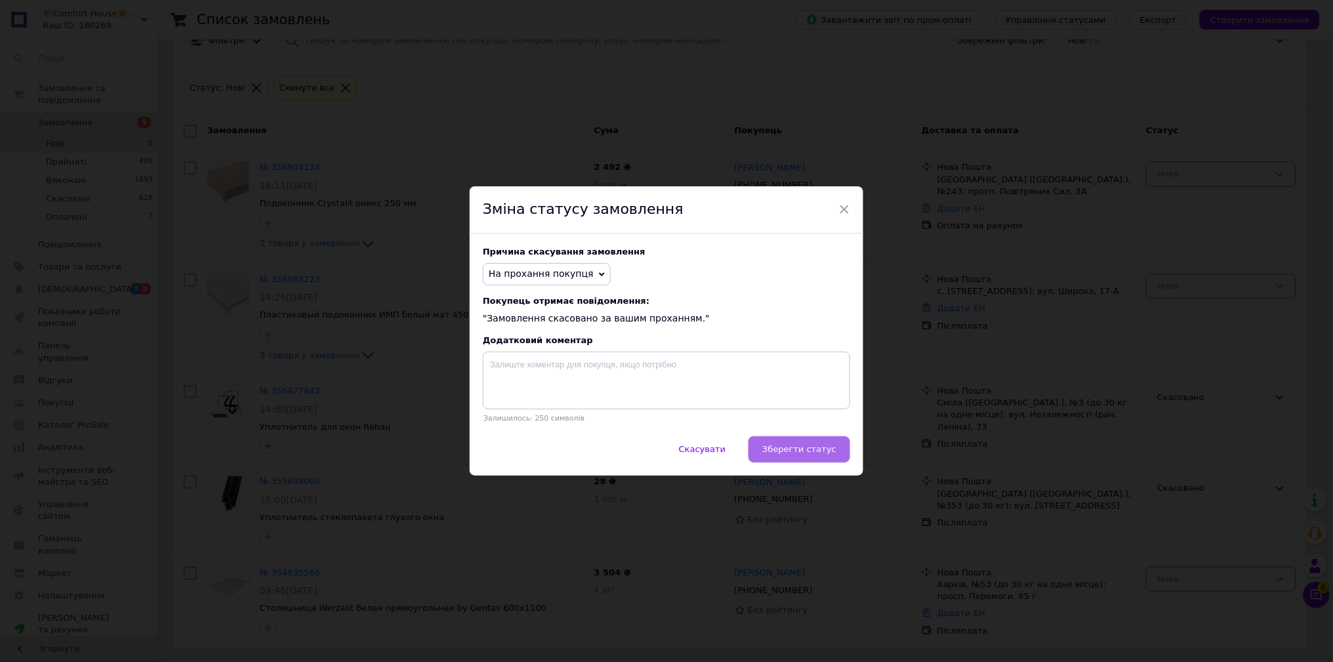
click at [828, 450] on span "Зберегти статус" at bounding box center [799, 449] width 74 height 10
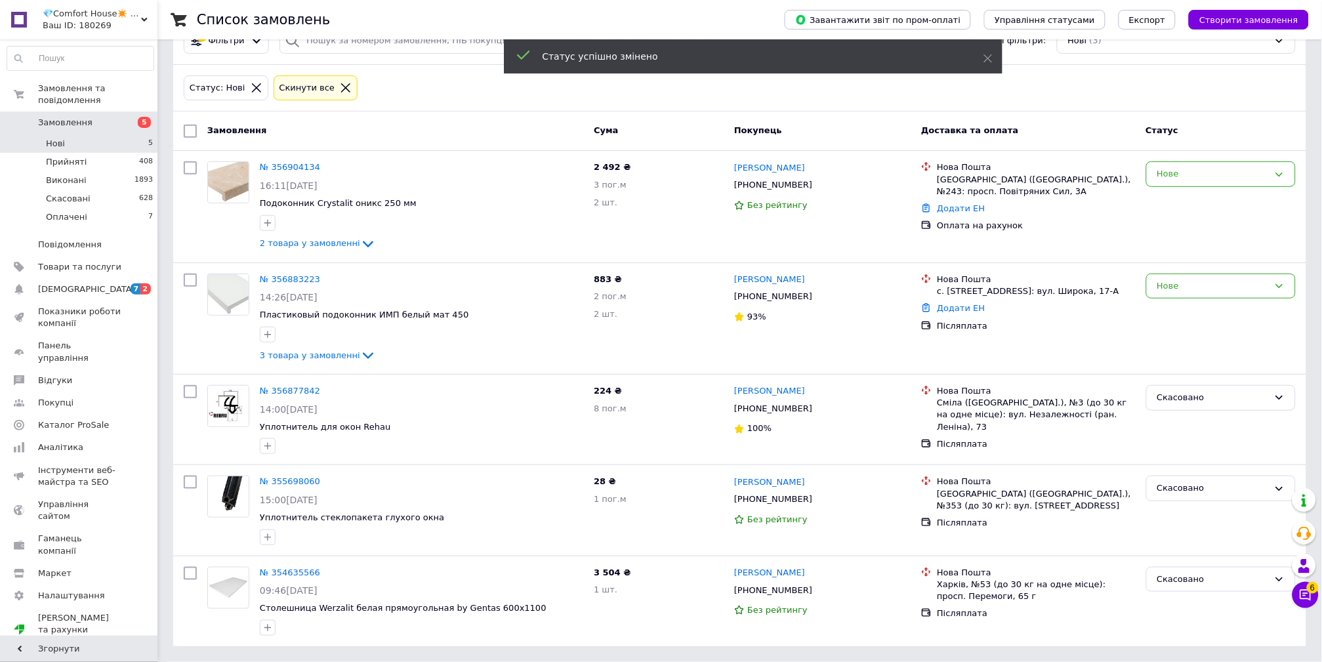
scroll to position [103, 0]
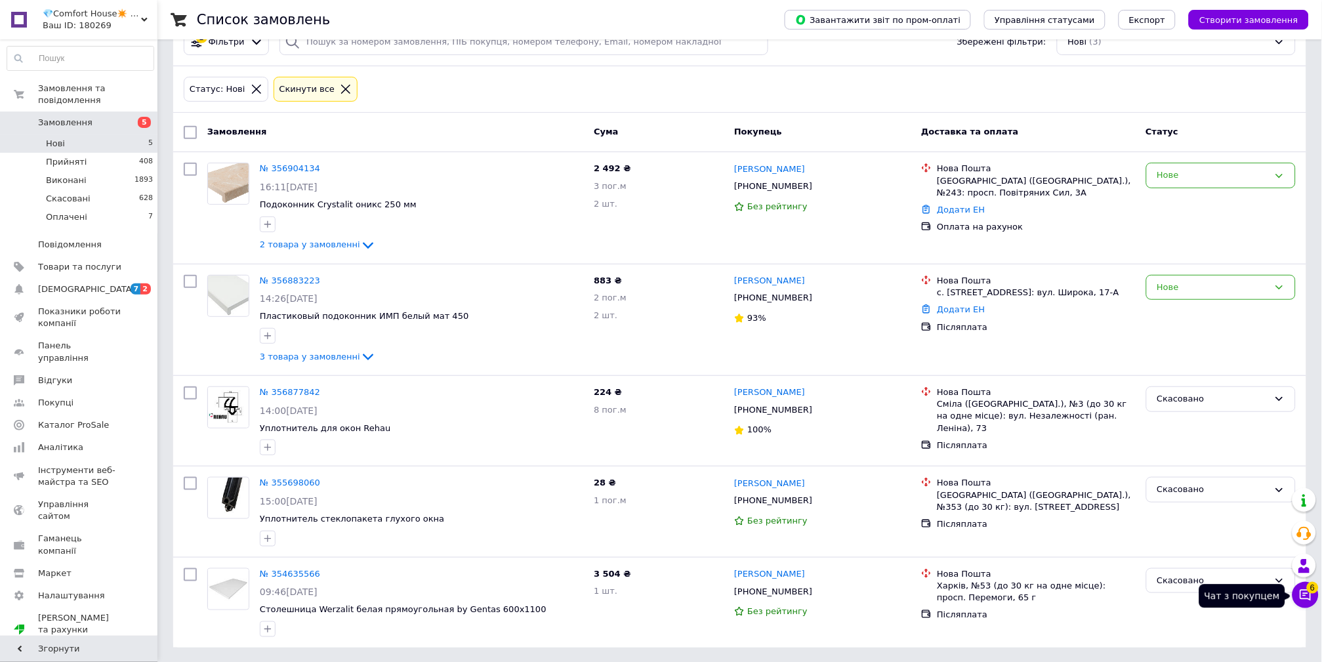
click at [1296, 593] on button "Чат з покупцем 6" at bounding box center [1305, 595] width 26 height 26
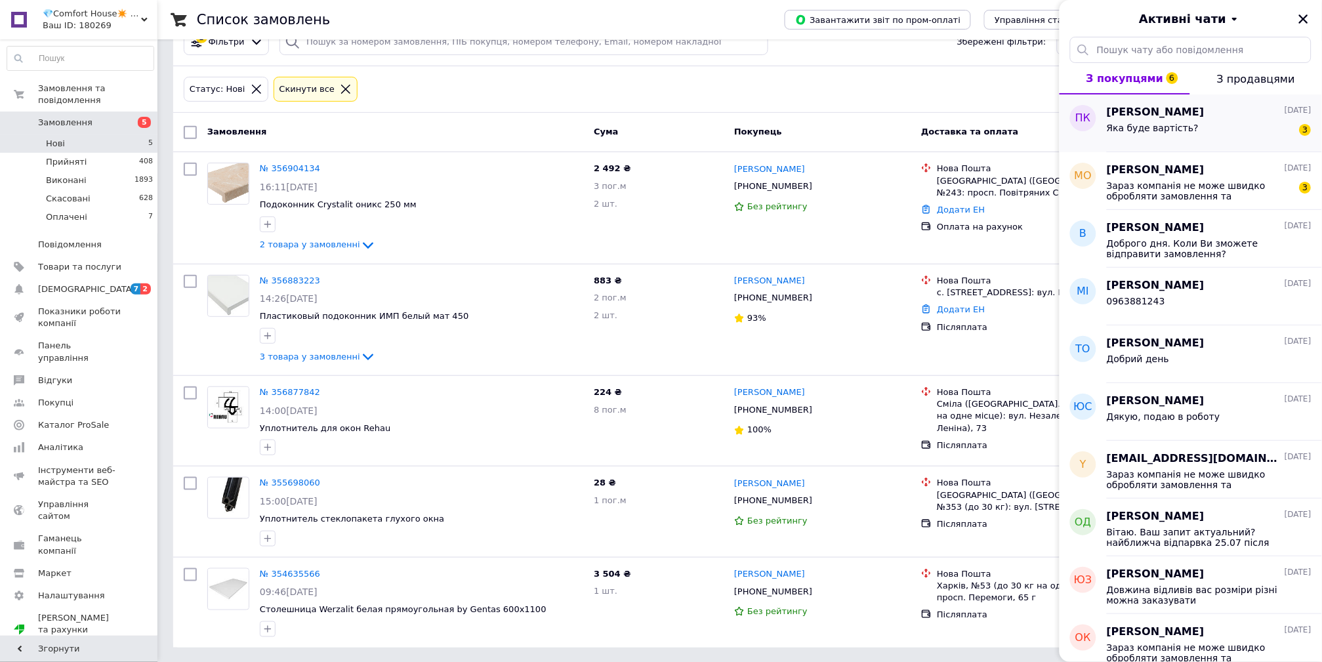
click at [1192, 121] on div "Яка буде вартість? 3" at bounding box center [1208, 130] width 205 height 21
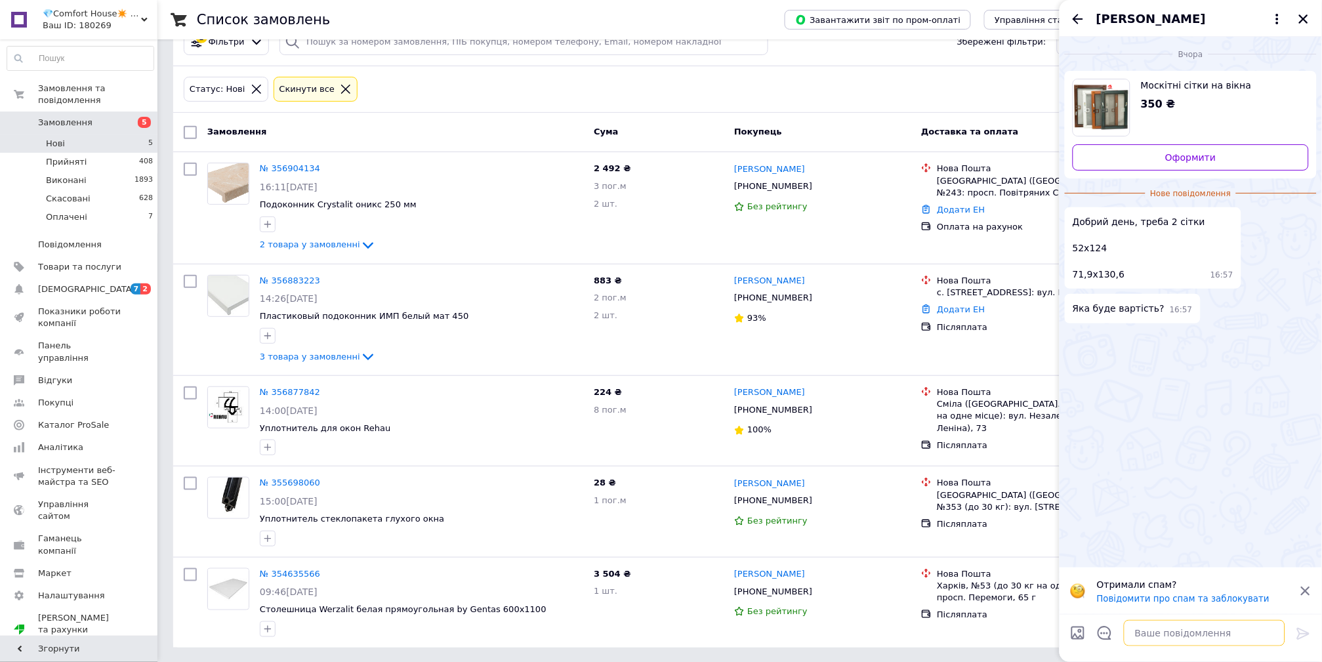
click at [1139, 628] on textarea at bounding box center [1203, 633] width 161 height 26
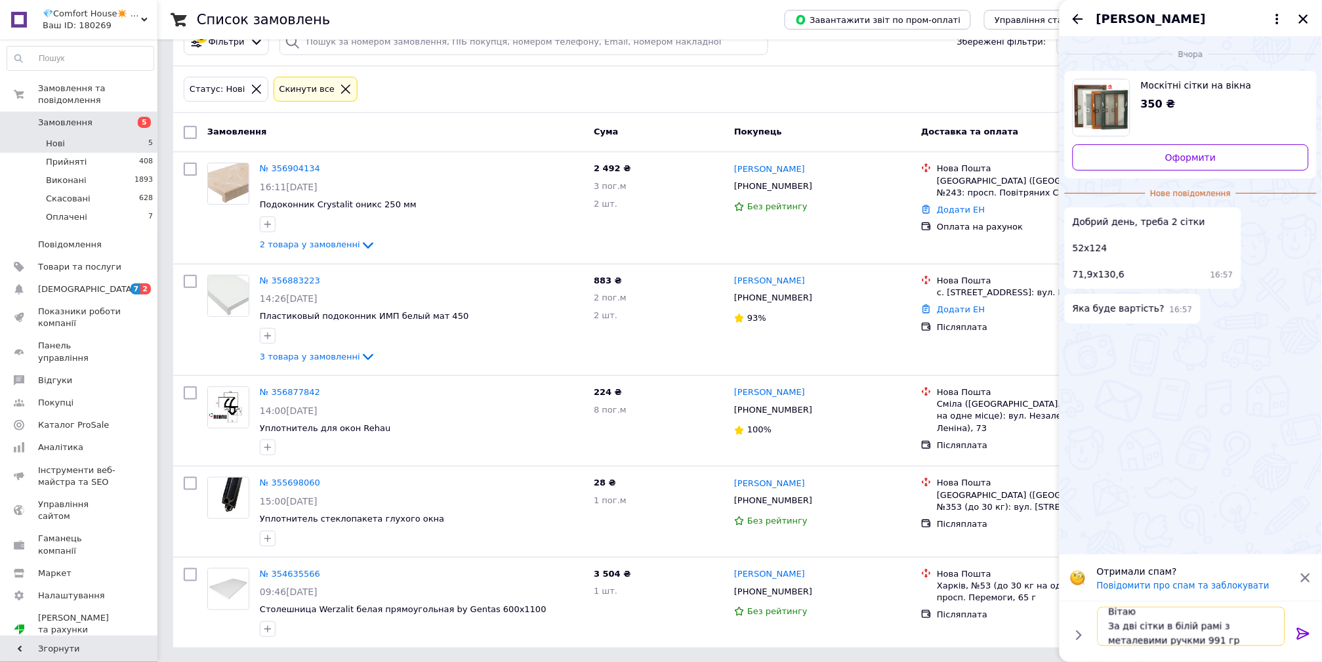
type textarea "Вітаю За дві сітки в білій рамі з металевими ручкми 991 грн"
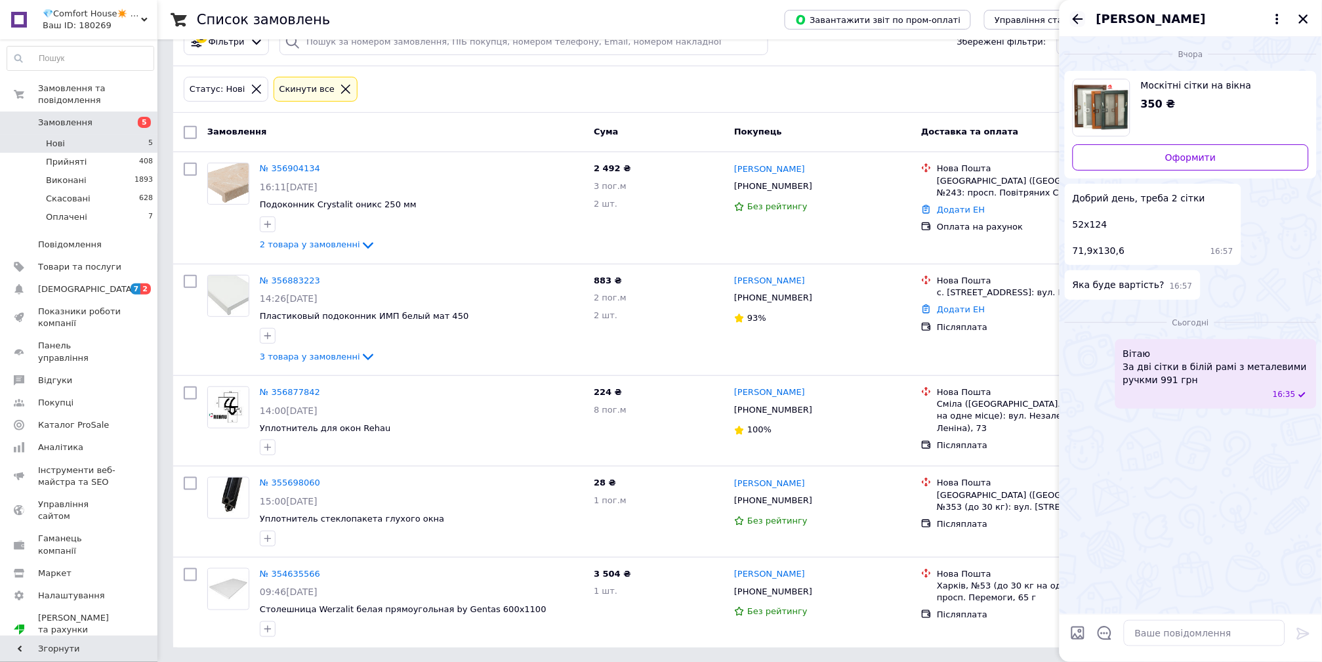
click at [1078, 11] on icon "Назад" at bounding box center [1078, 19] width 16 height 16
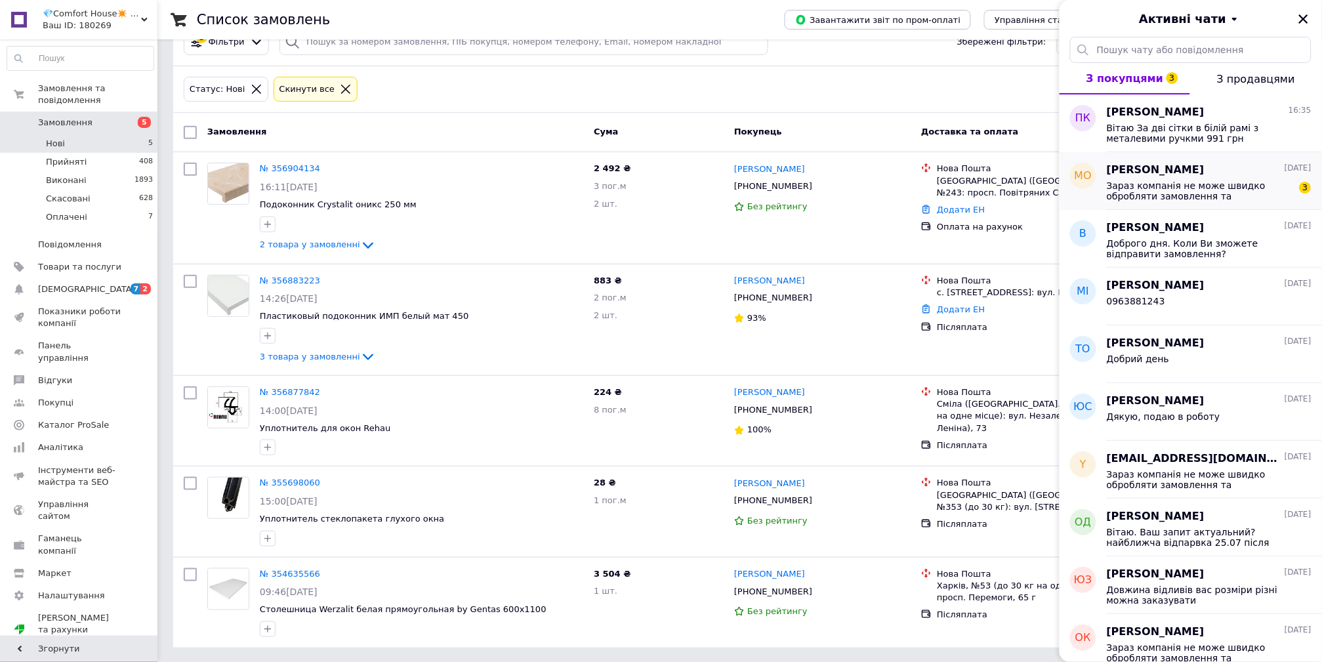
click at [1179, 189] on span "Зараз компанія не може швидко обробляти замовлення та повідомлення, оскільки за…" at bounding box center [1199, 190] width 186 height 21
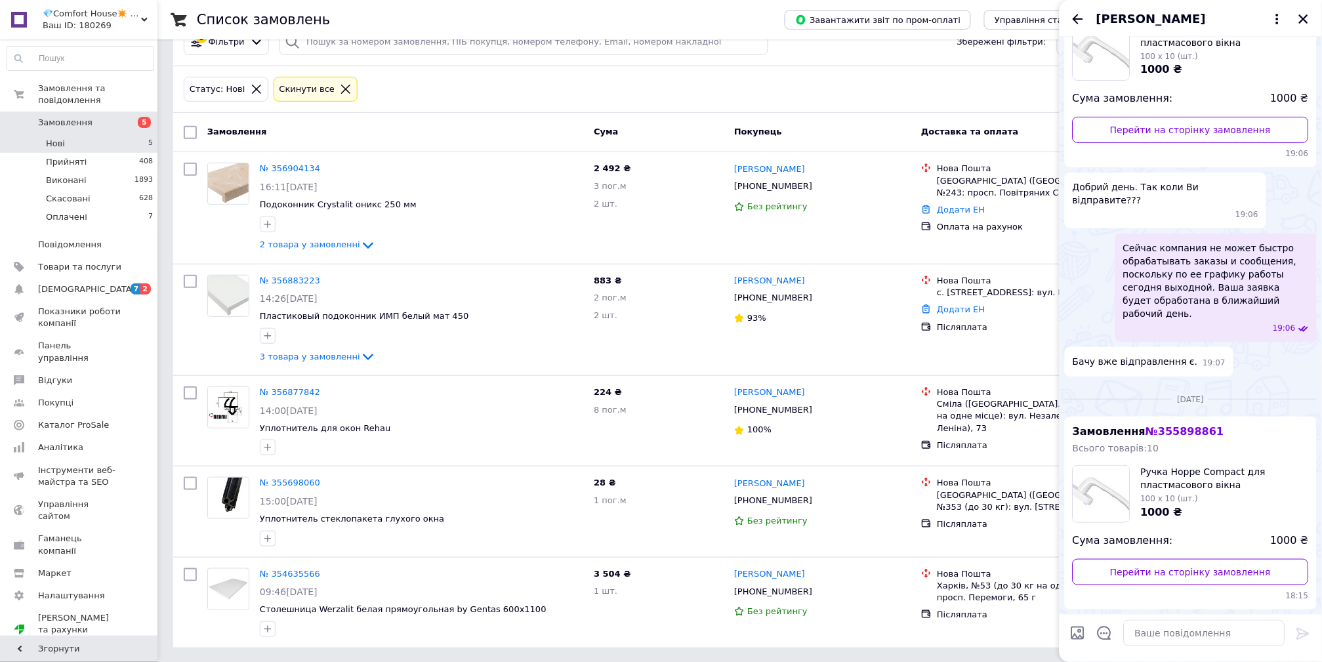
scroll to position [291, 0]
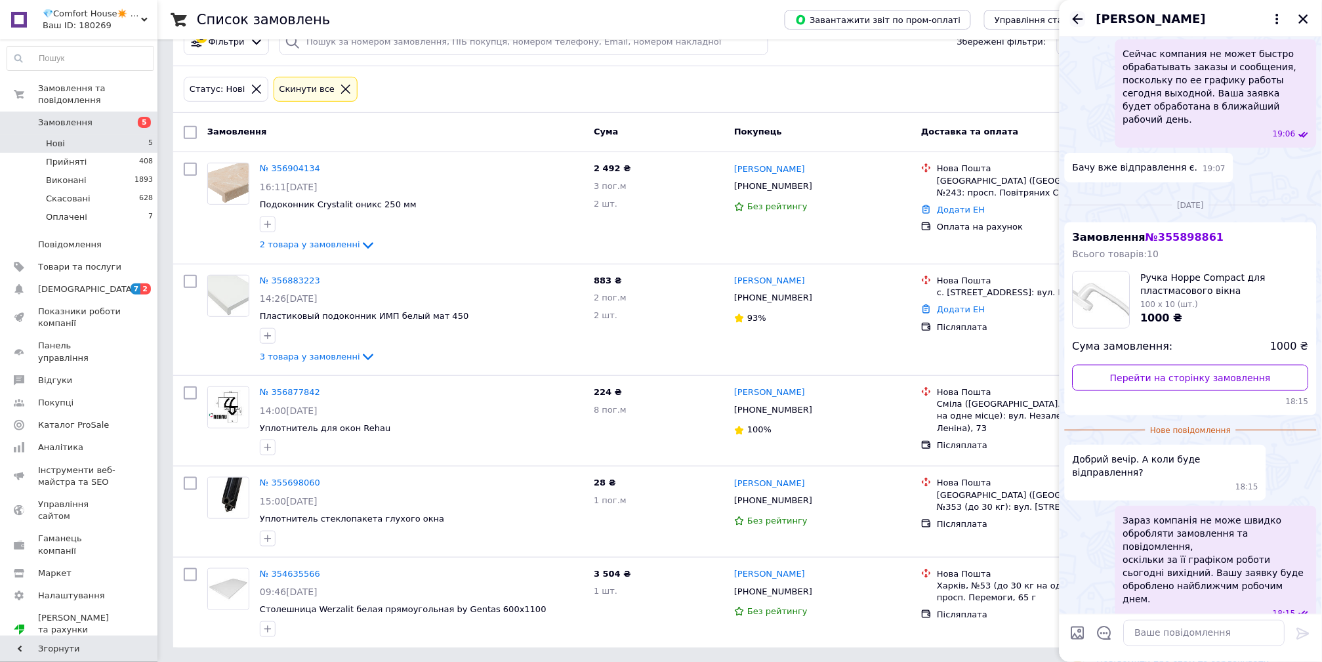
click at [1078, 22] on icon "Назад" at bounding box center [1077, 19] width 10 height 10
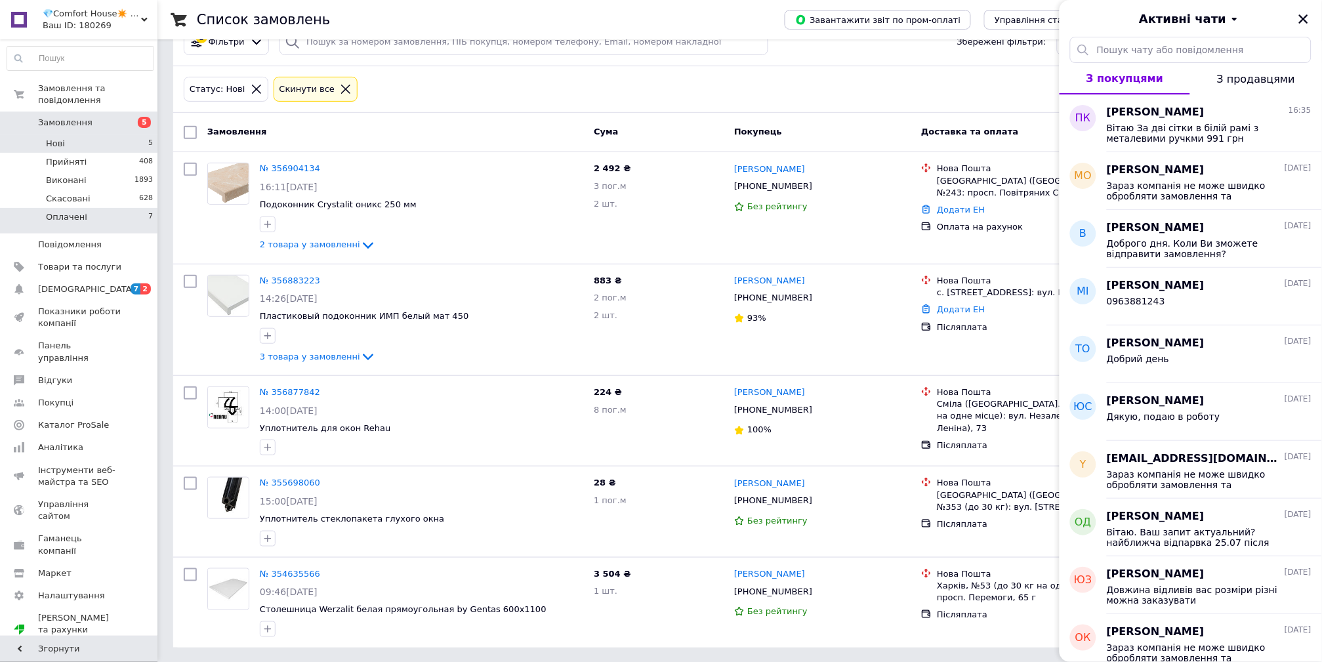
click at [77, 211] on span "Оплачені" at bounding box center [66, 217] width 41 height 12
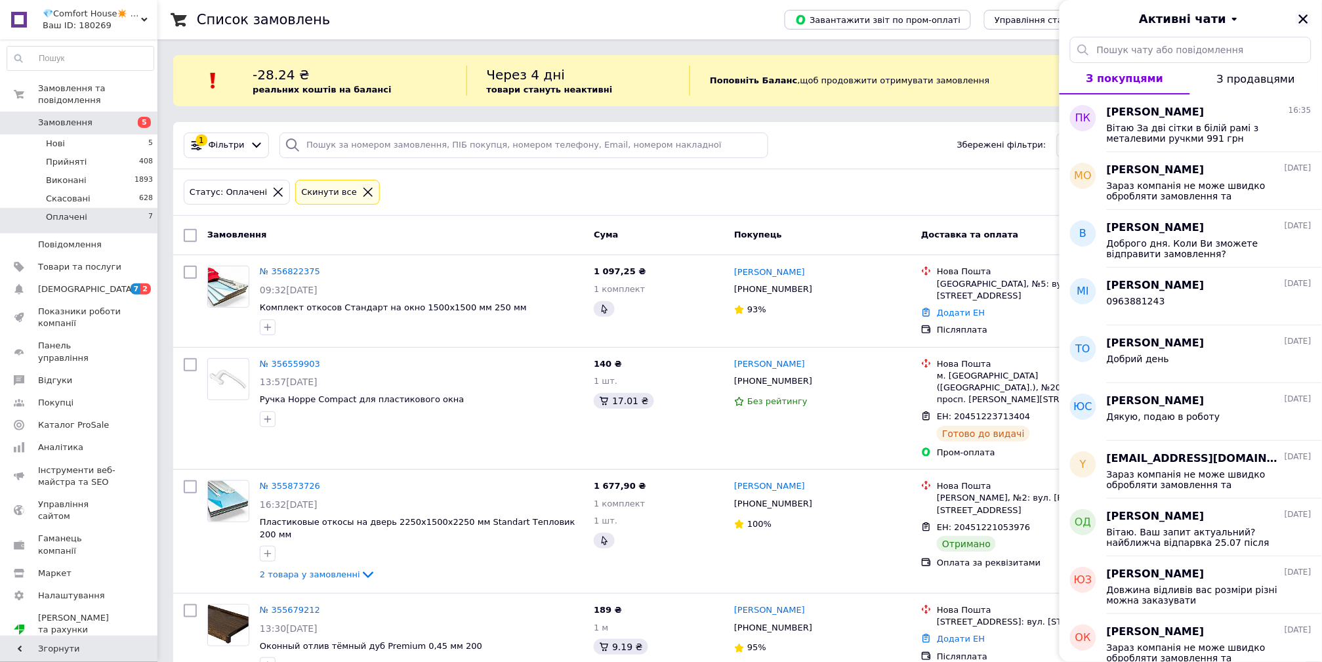
click at [1303, 19] on icon "Закрити" at bounding box center [1303, 18] width 9 height 9
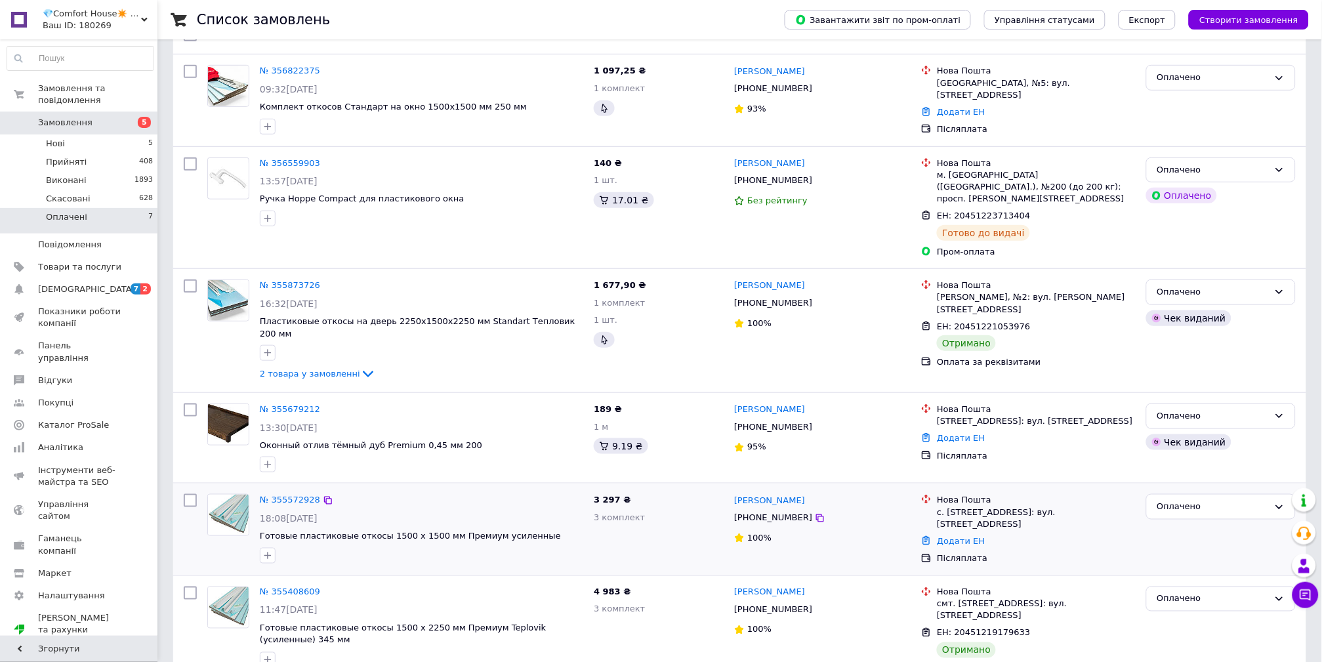
scroll to position [306, 0]
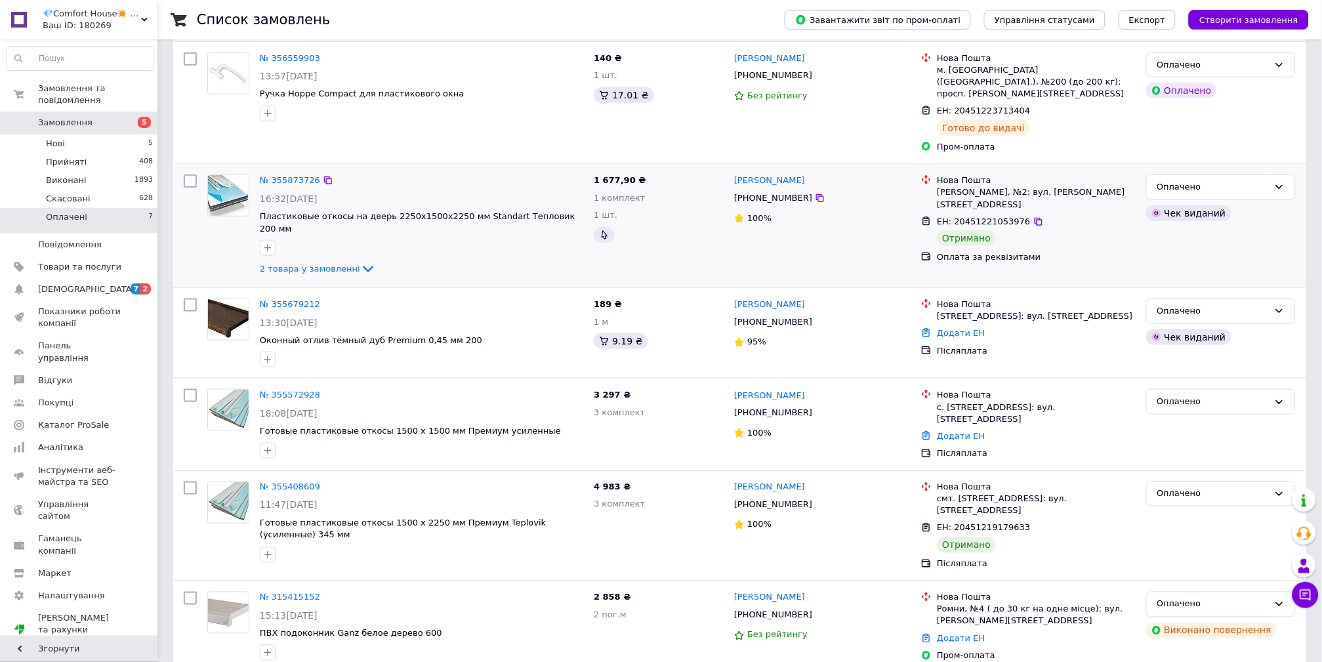
click at [1200, 164] on div "№ 355873726 16:32, 05.08.2025 Пластиковые откосы на дверь 2250х1500х2250 мм Sta…" at bounding box center [739, 225] width 1133 height 123
click at [1198, 180] on div "Оплачено" at bounding box center [1212, 187] width 111 height 14
click at [1186, 226] on li "Виконано" at bounding box center [1220, 238] width 148 height 24
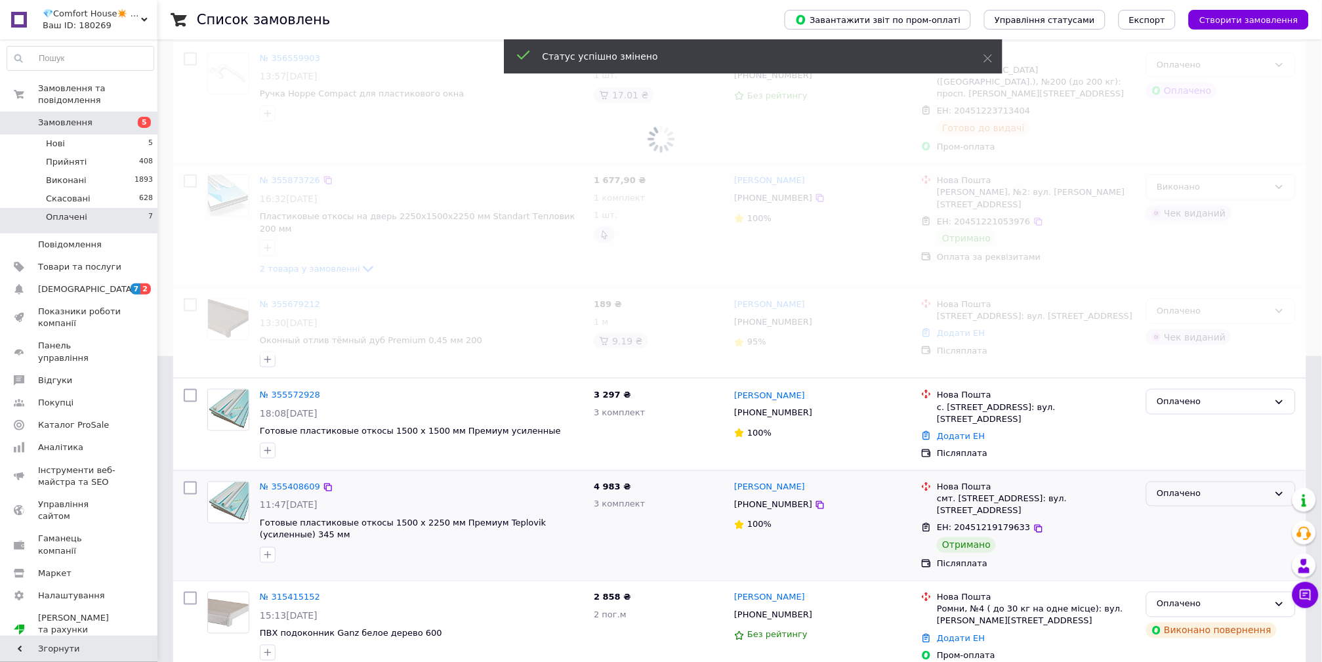
click at [1173, 487] on div "Оплачено" at bounding box center [1212, 494] width 111 height 14
click at [1171, 533] on li "Виконано" at bounding box center [1220, 545] width 148 height 24
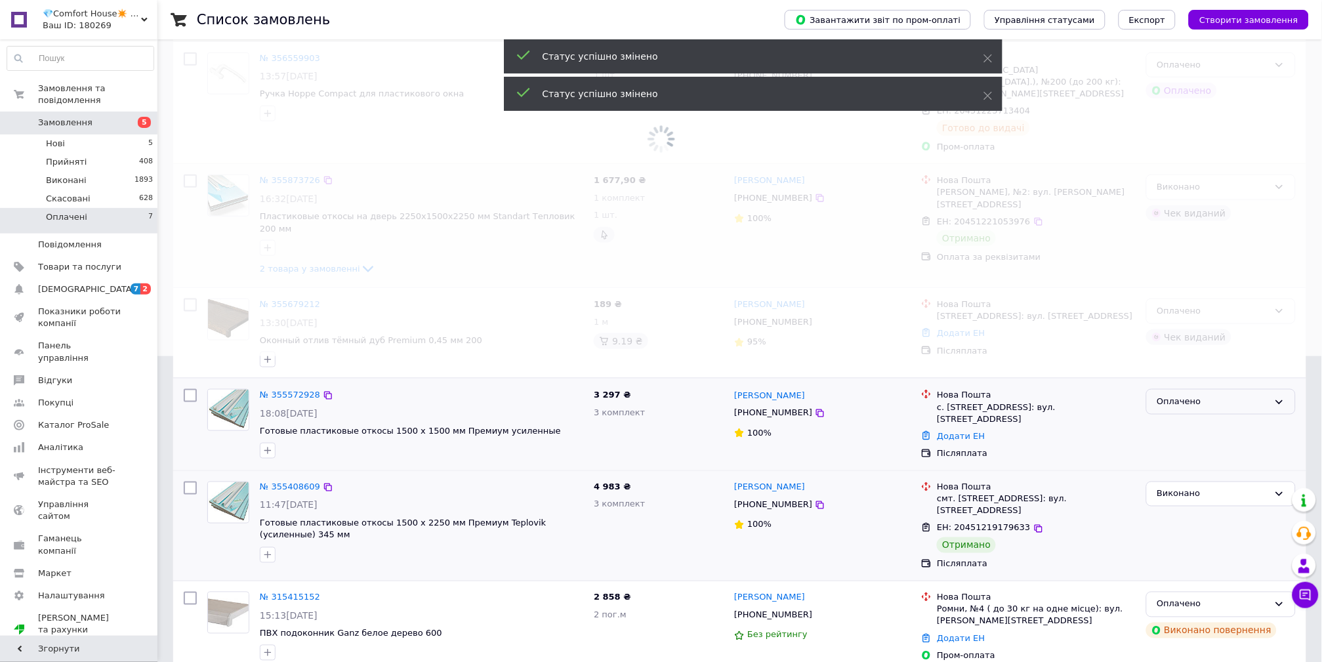
scroll to position [194, 0]
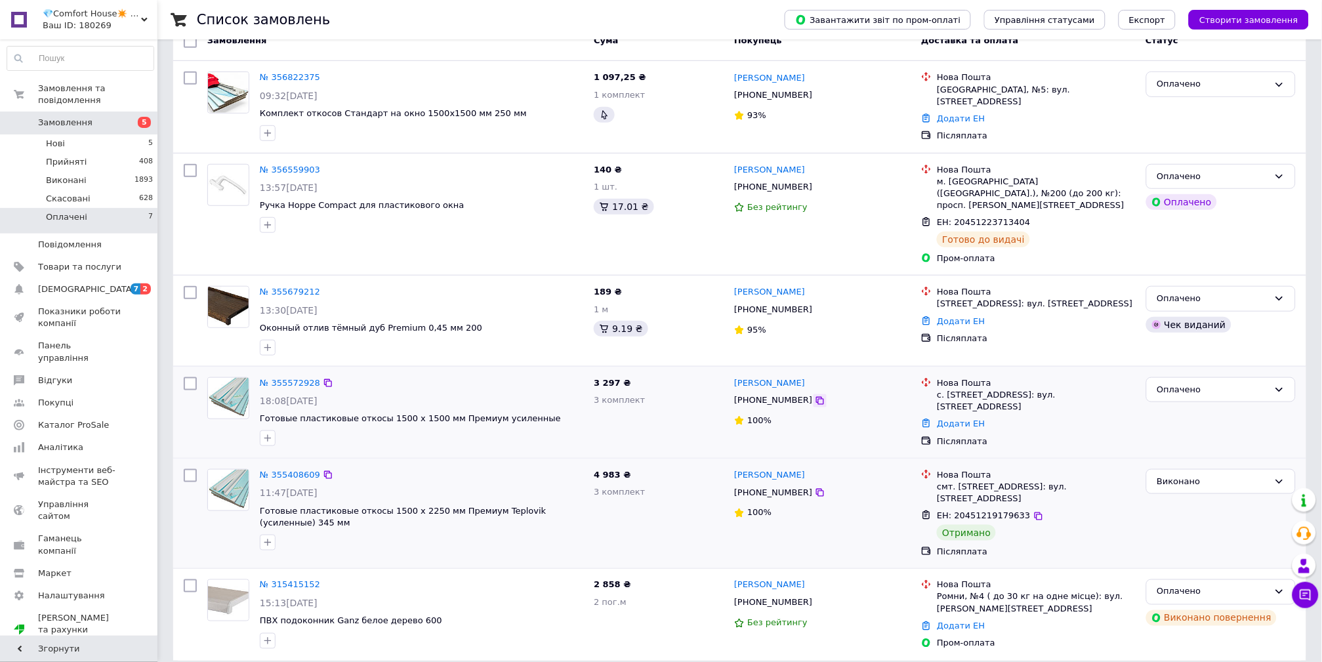
click at [815, 395] on icon at bounding box center [820, 400] width 10 height 10
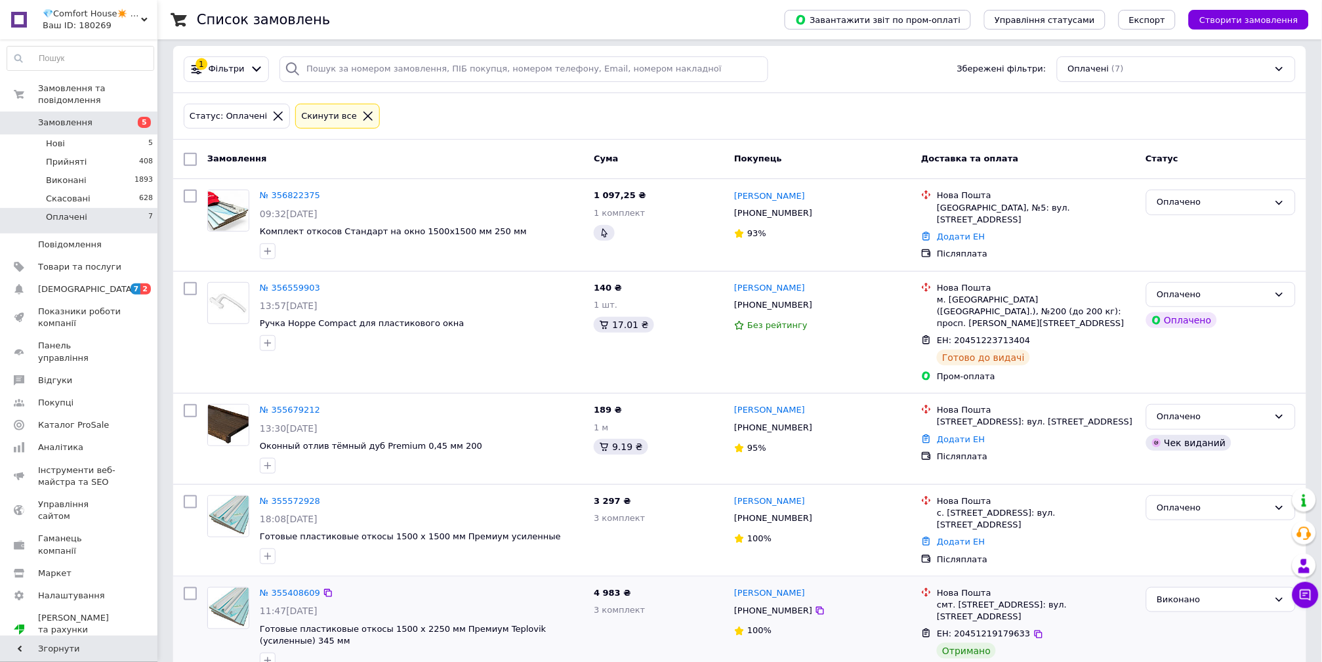
scroll to position [0, 0]
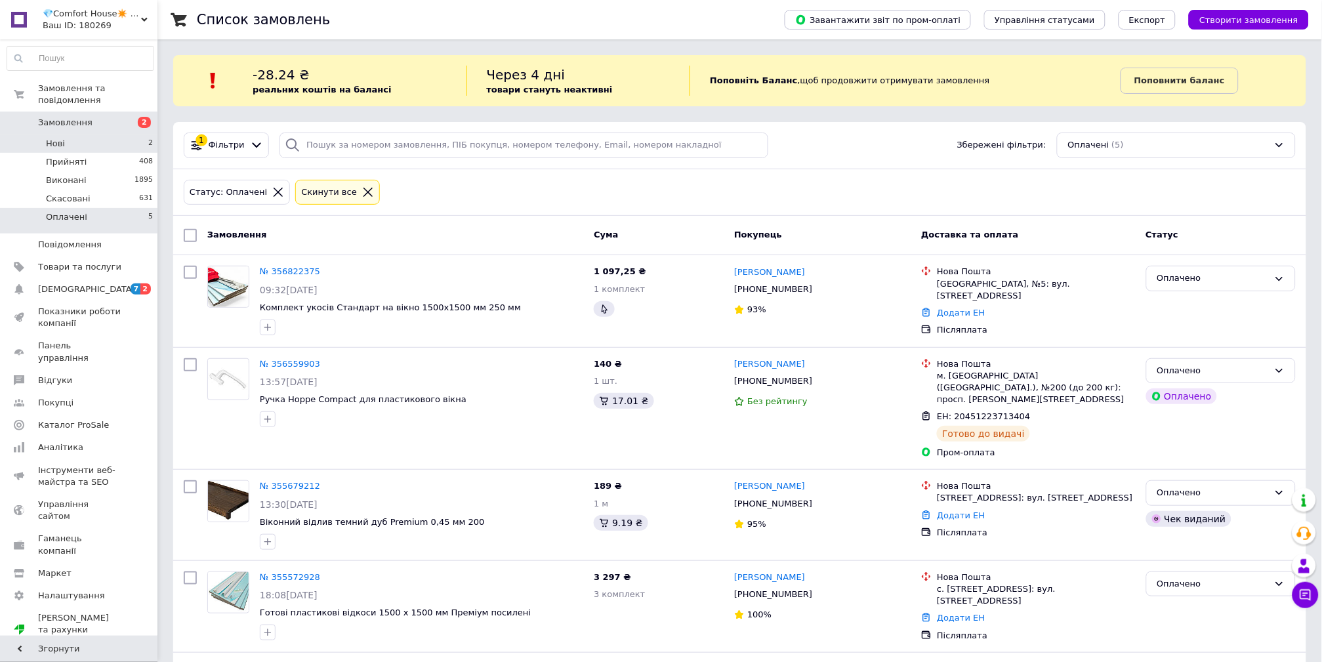
click at [91, 134] on li "Нові 2" at bounding box center [80, 143] width 161 height 18
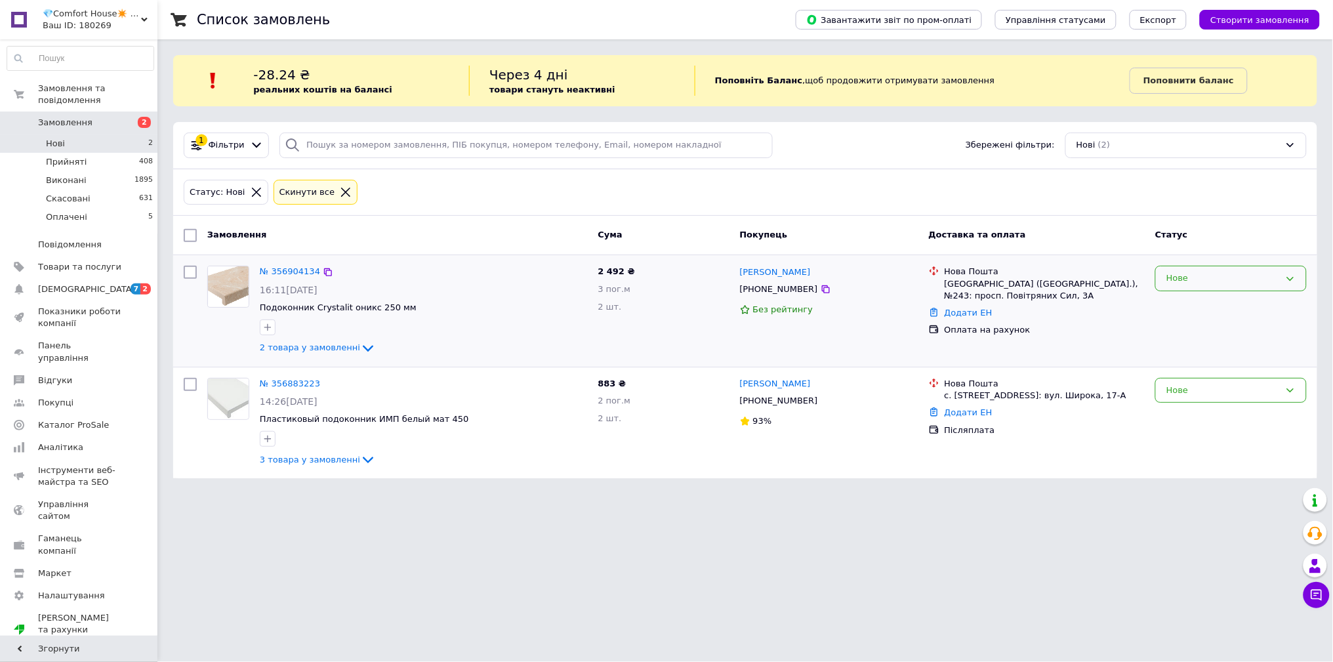
click at [1197, 275] on div "Нове" at bounding box center [1222, 279] width 113 height 14
click at [1193, 373] on li "Оплачено" at bounding box center [1231, 378] width 150 height 24
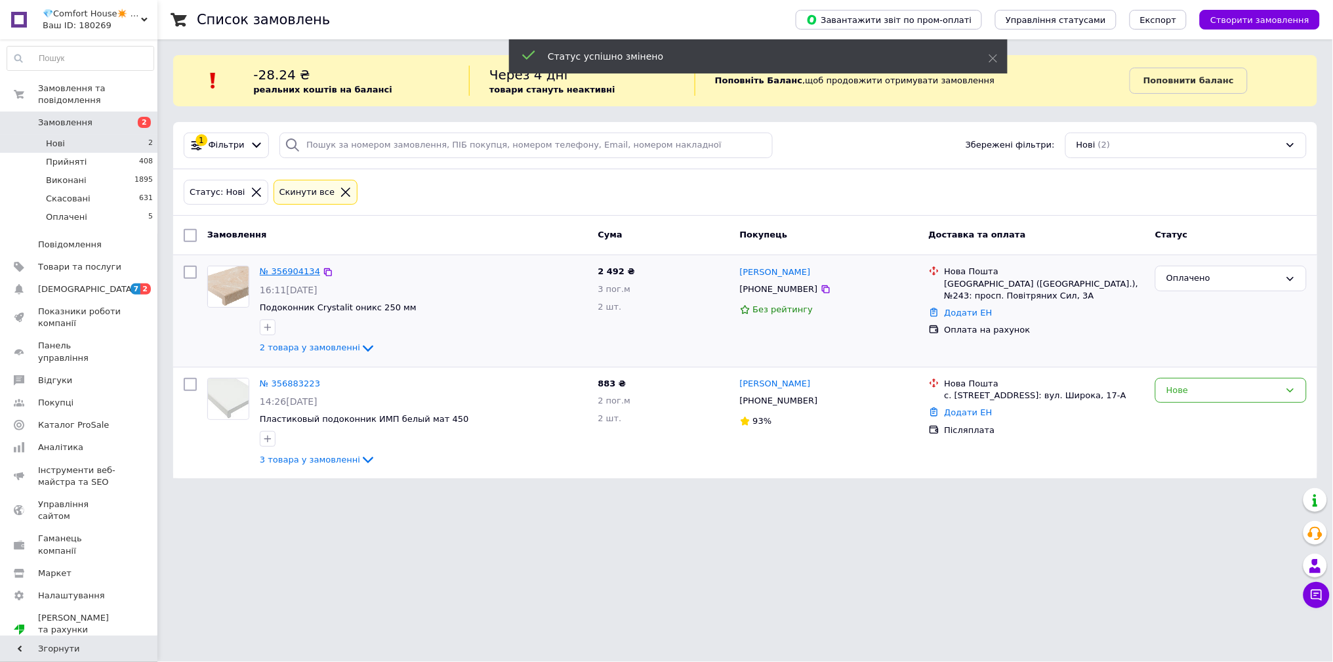
click at [288, 272] on link "№ 356904134" at bounding box center [290, 271] width 60 height 10
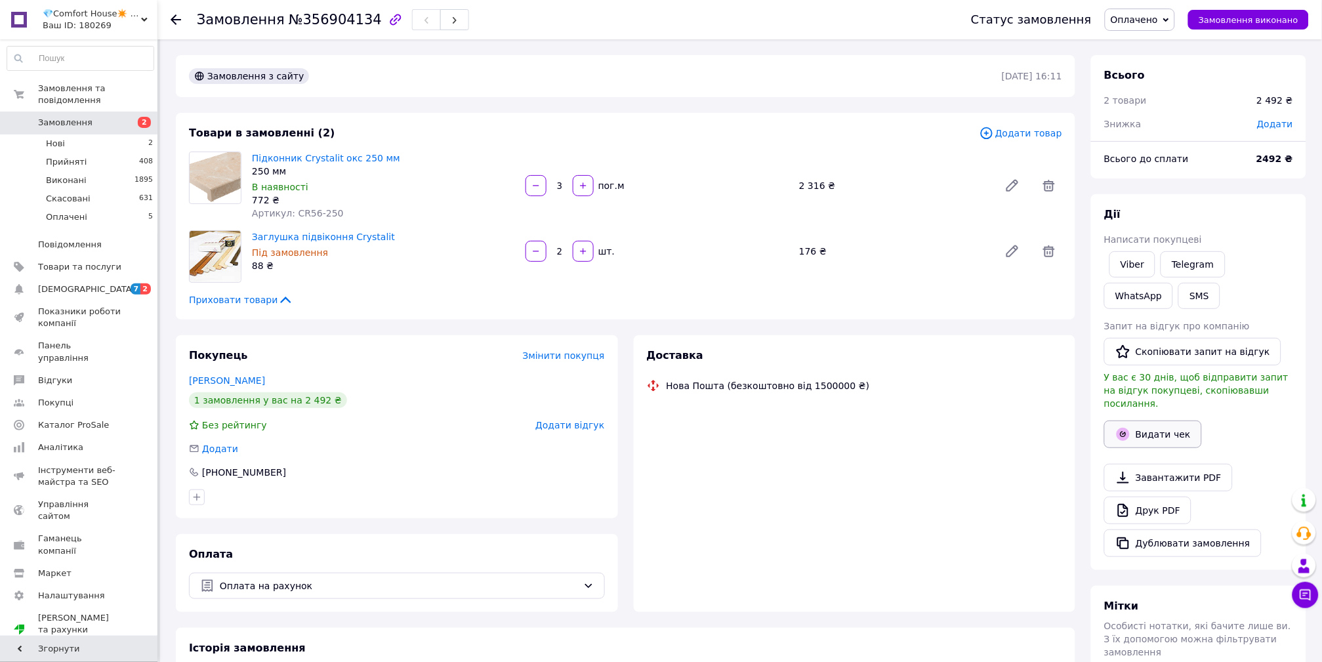
click at [1150, 409] on div "Дії Написати покупцеві Viber Telegram WhatsApp SMS Запит на відгук про компанію…" at bounding box center [1198, 382] width 189 height 350
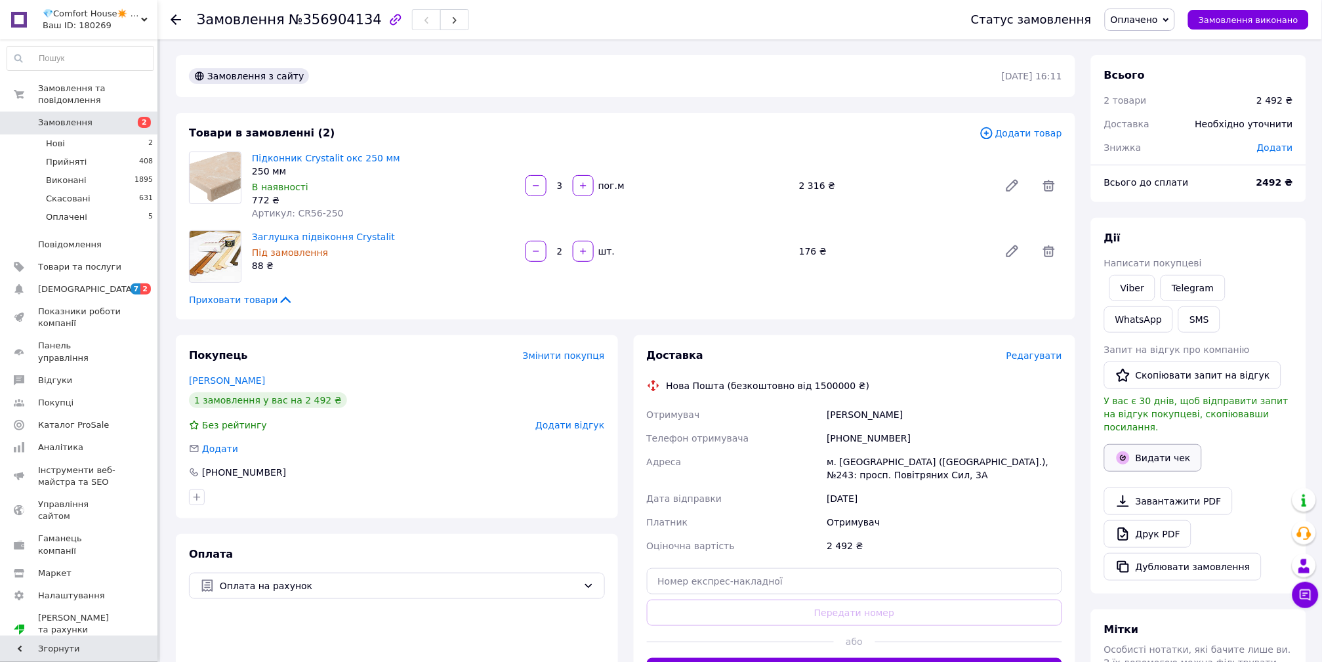
click at [1148, 445] on button "Видати чек" at bounding box center [1153, 458] width 98 height 28
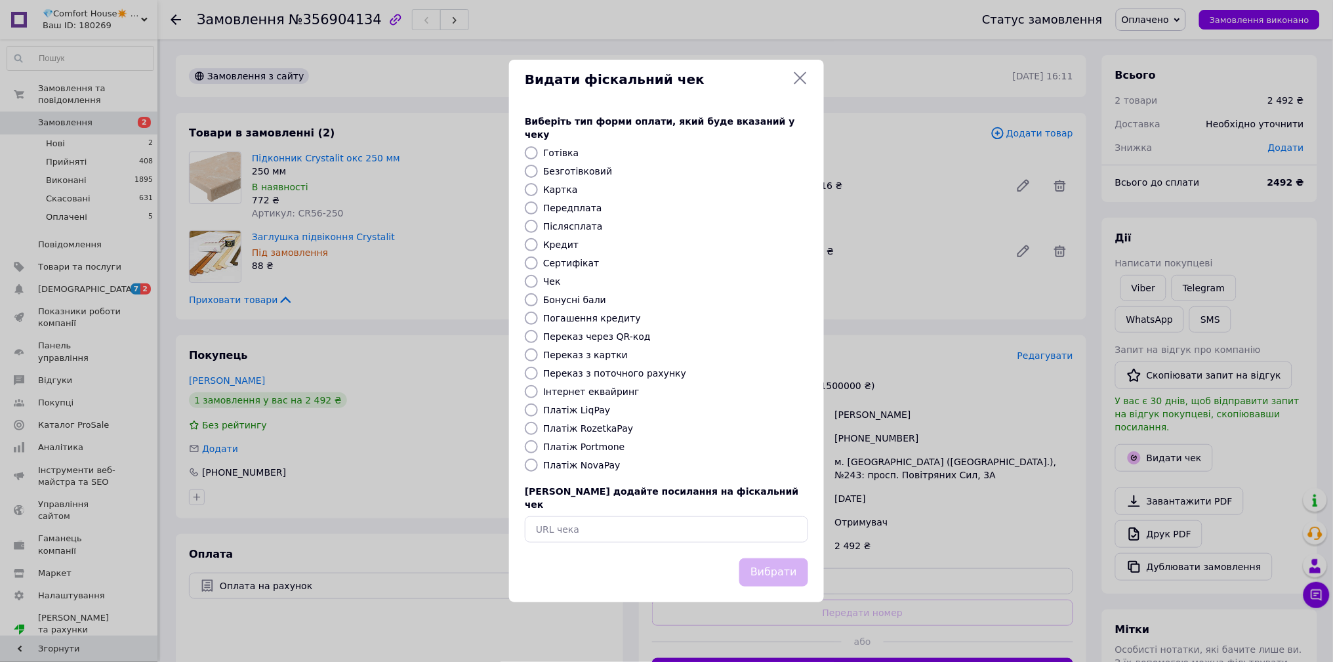
click at [558, 170] on label "Безготівковий" at bounding box center [577, 171] width 69 height 10
click at [538, 170] on input "Безготівковий" at bounding box center [531, 171] width 13 height 13
radio input "true"
click at [780, 558] on button "Вибрати" at bounding box center [773, 572] width 69 height 28
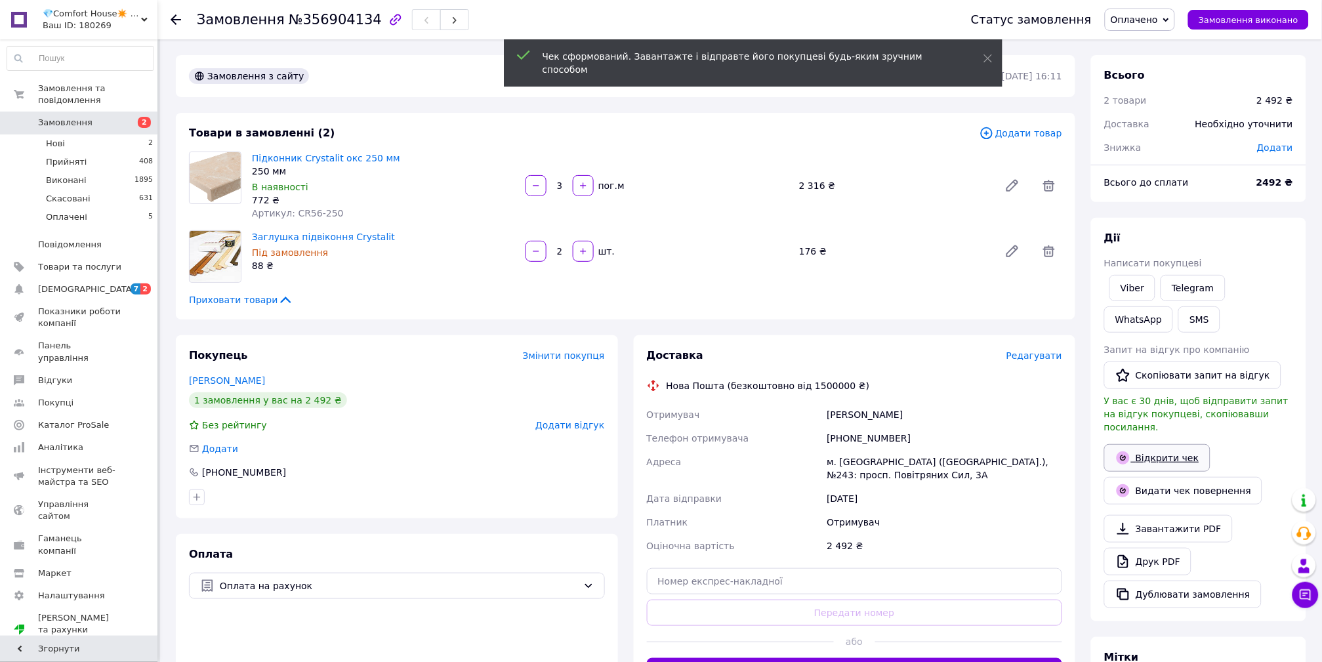
click at [1167, 444] on link "Відкрити чек" at bounding box center [1157, 458] width 106 height 28
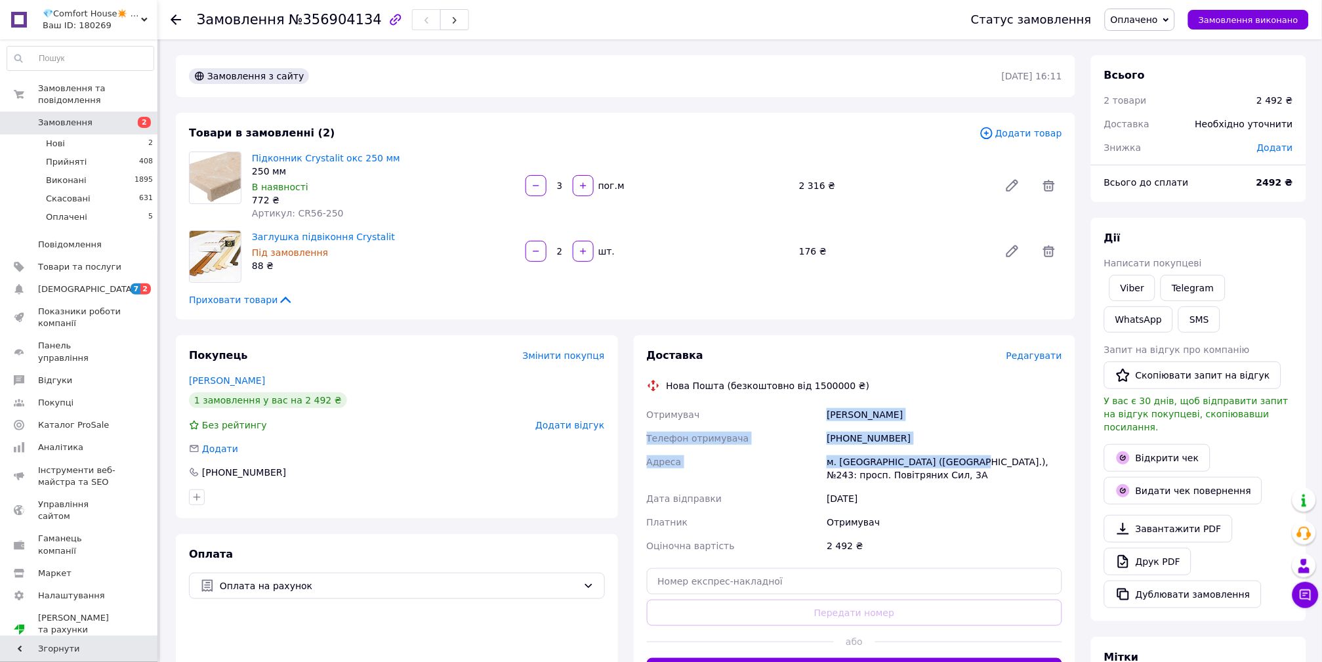
drag, startPoint x: 828, startPoint y: 411, endPoint x: 951, endPoint y: 459, distance: 131.7
click at [951, 459] on div "Отримувач Романов Кирило Телефон отримувача +380951081062 Адреса м. Київ (Київс…" at bounding box center [854, 480] width 421 height 155
copy div "Романов Кирило Телефон отримувача +380951081062 Адреса м. Київ (Київська обл.),…"
drag, startPoint x: 81, startPoint y: 1, endPoint x: 134, endPoint y: 60, distance: 80.3
click at [599, 91] on div "Замовлення з сайту 12.08.2025 | 16:11" at bounding box center [625, 76] width 899 height 42
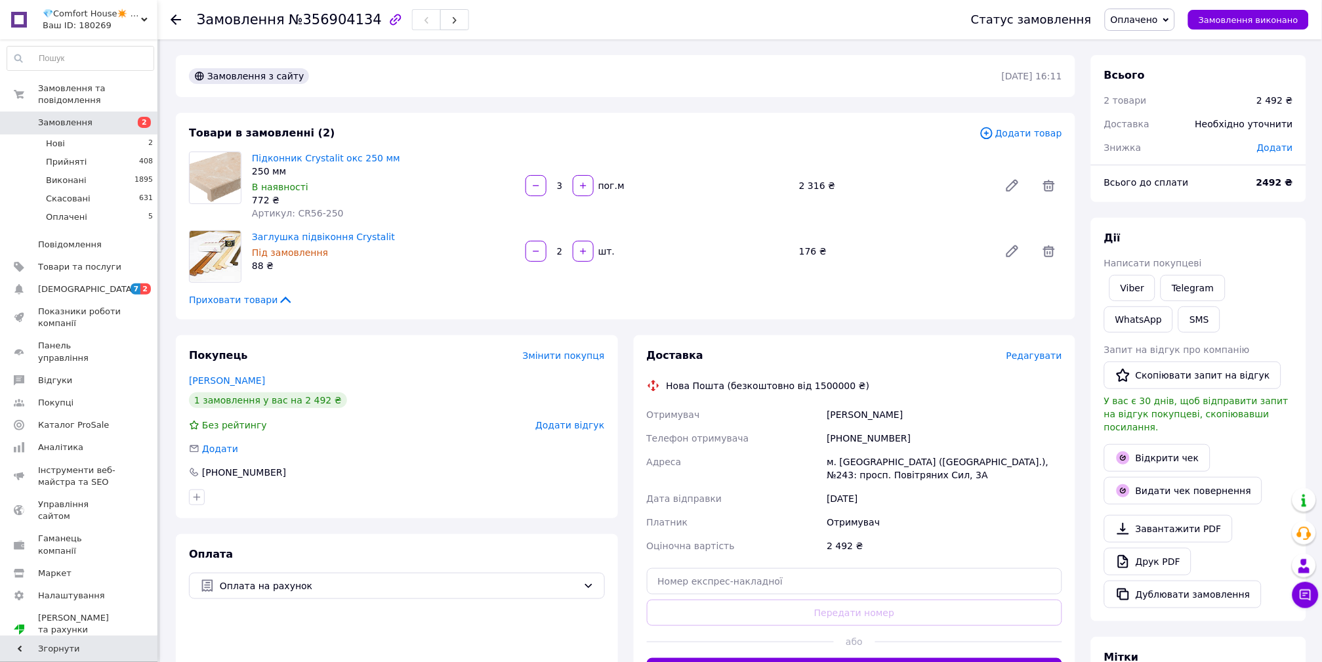
click at [89, 28] on div "Ваш ID: 180269" at bounding box center [100, 26] width 115 height 12
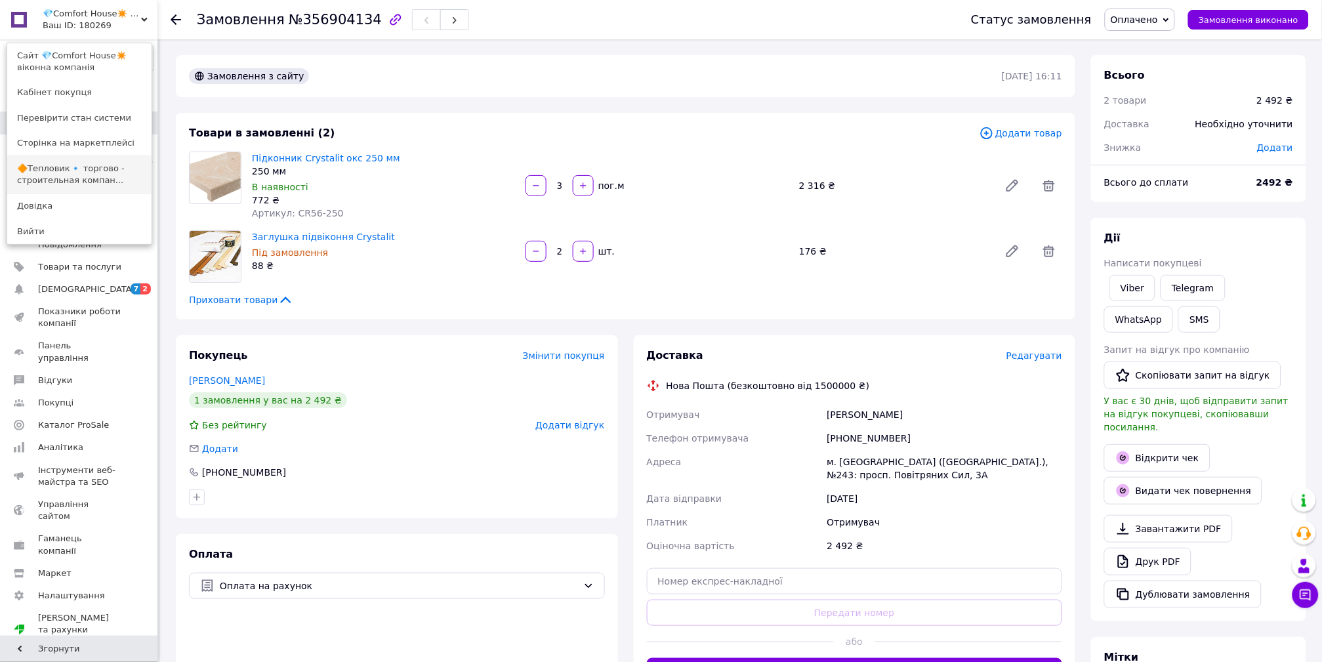
click at [87, 169] on link "🔶Тепловик🔹 торгово - строительная компан..." at bounding box center [79, 174] width 144 height 37
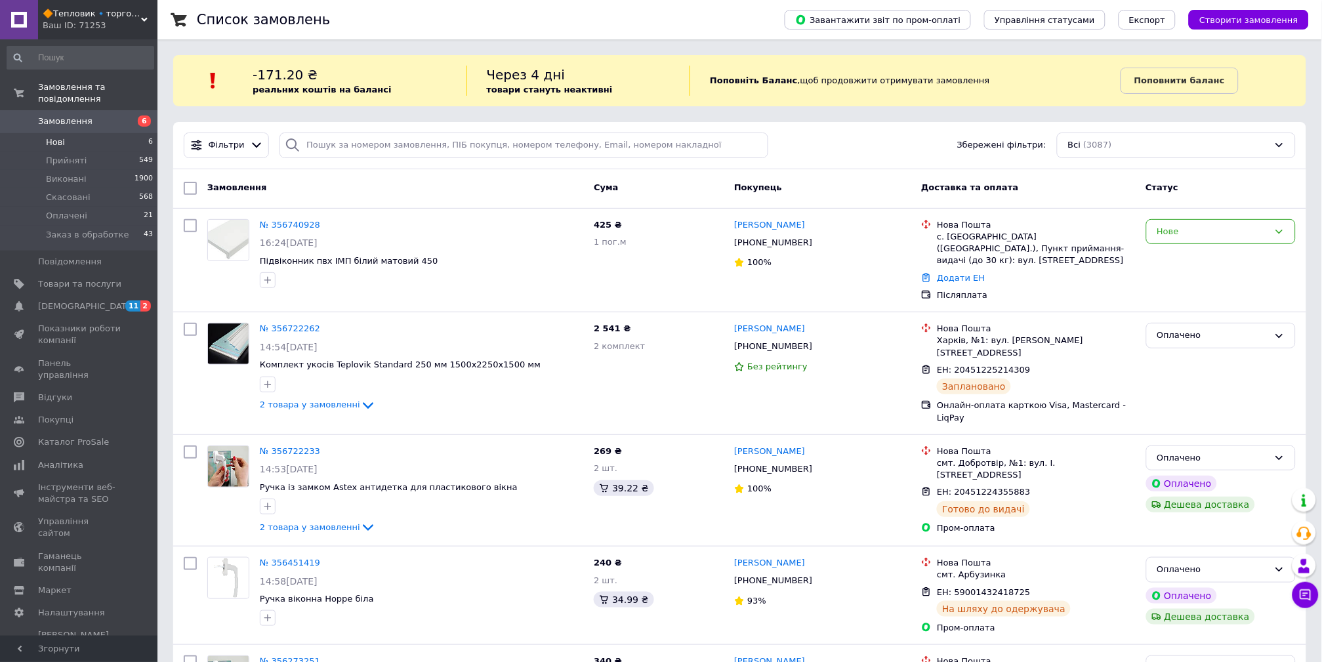
click at [86, 133] on li "Нові 6" at bounding box center [80, 142] width 161 height 18
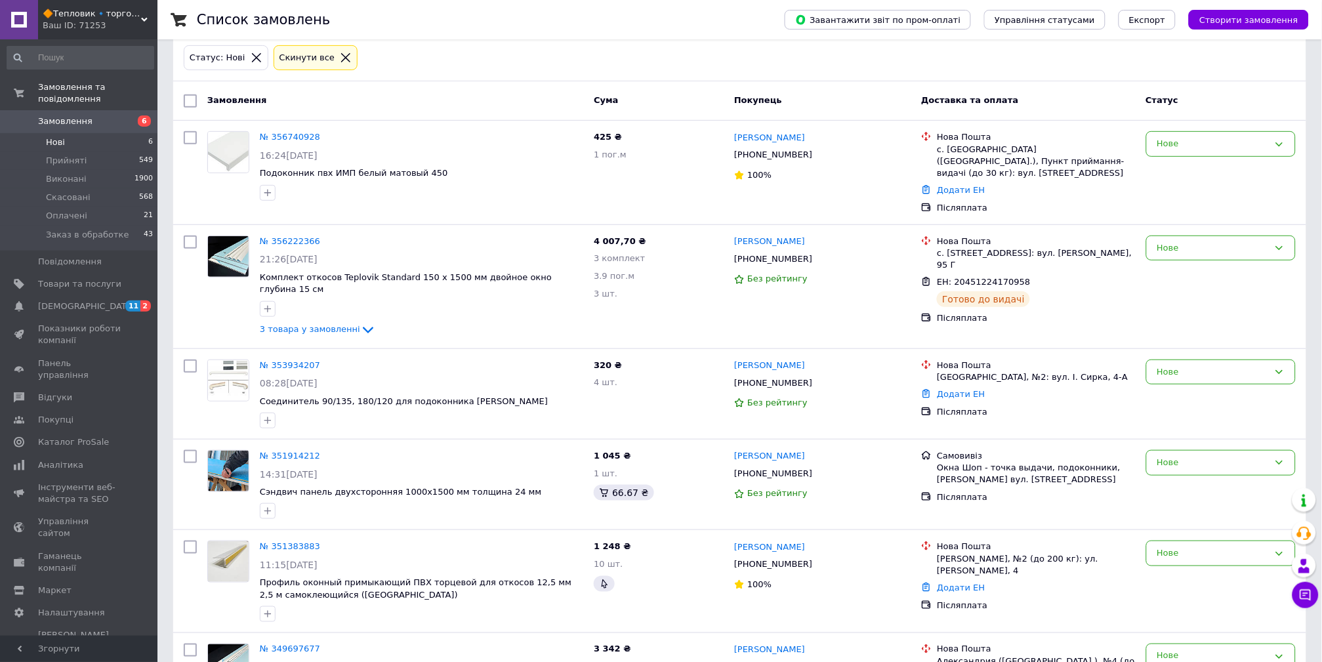
scroll to position [13, 0]
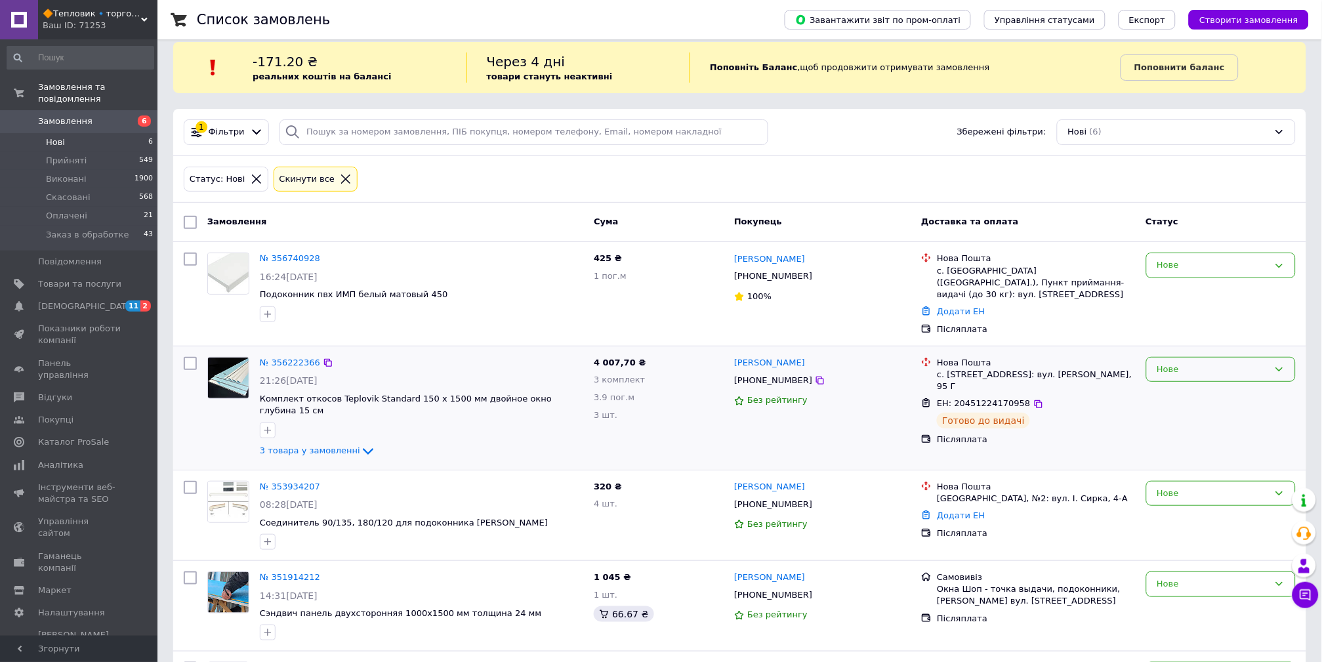
click at [1195, 363] on div "Нове" at bounding box center [1212, 370] width 111 height 14
click at [1187, 458] on li "Оплачено" at bounding box center [1220, 468] width 148 height 24
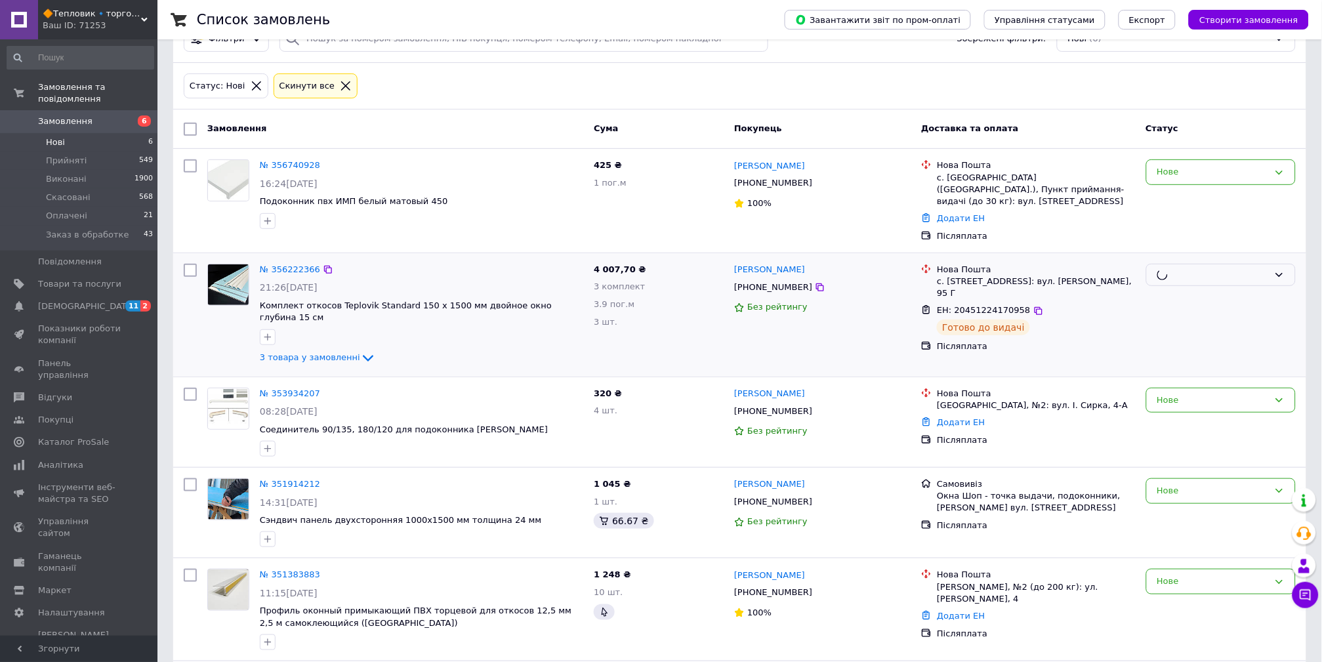
scroll to position [207, 0]
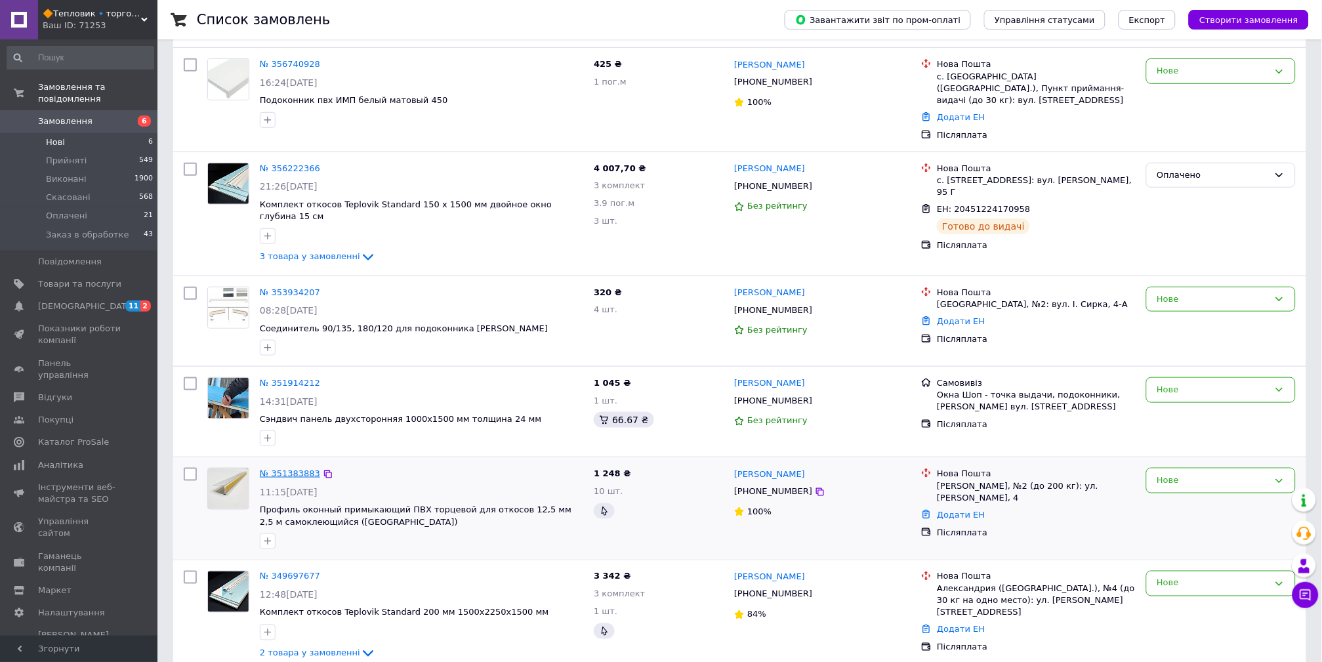
click at [306, 468] on link "№ 351383883" at bounding box center [290, 473] width 60 height 10
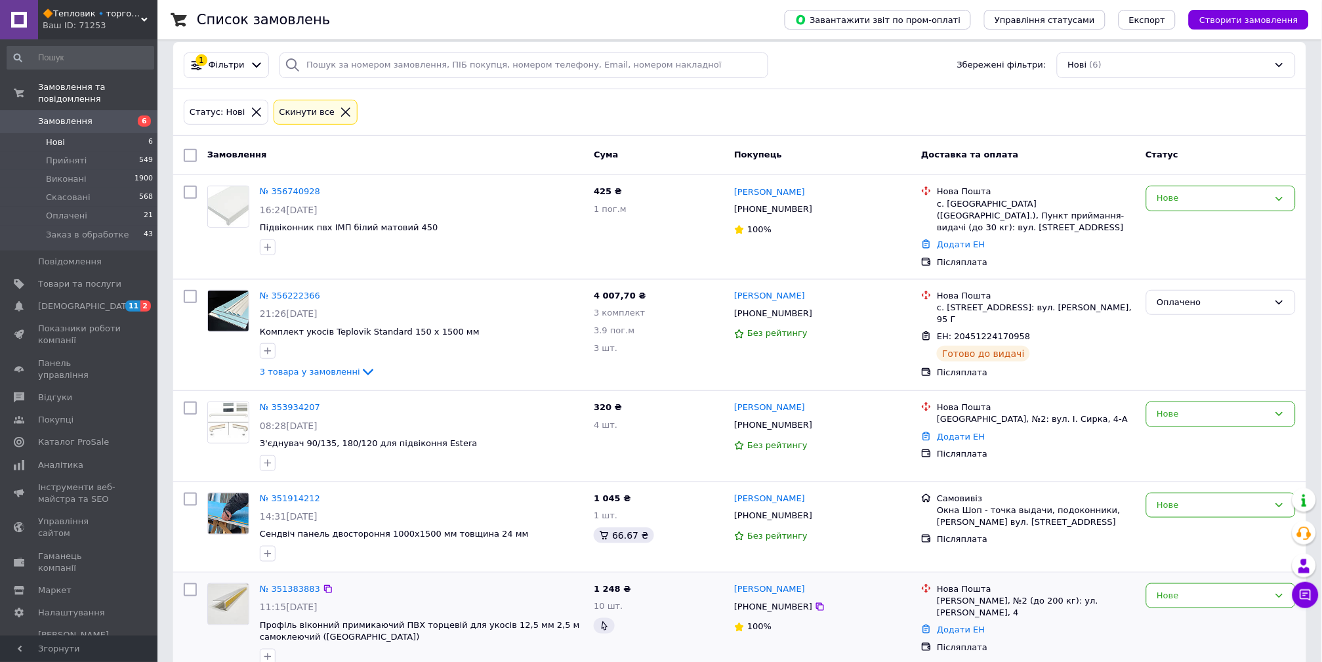
scroll to position [207, 0]
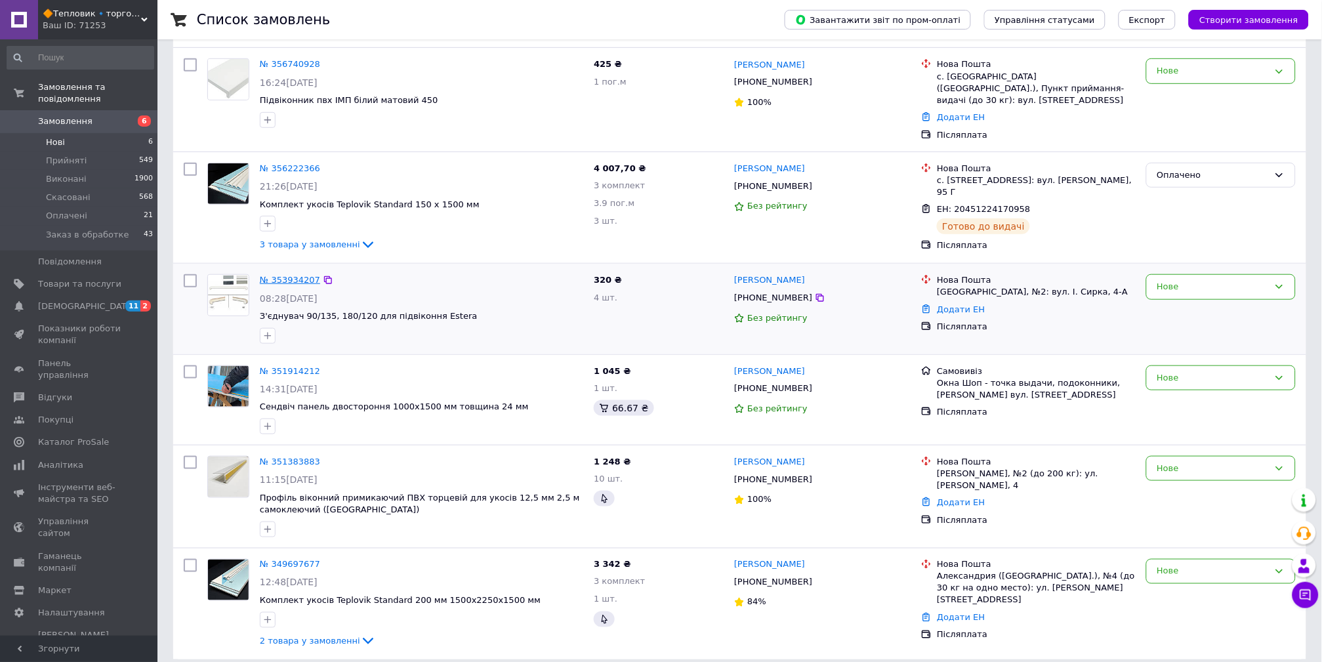
click at [275, 275] on link "№ 353934207" at bounding box center [290, 280] width 60 height 10
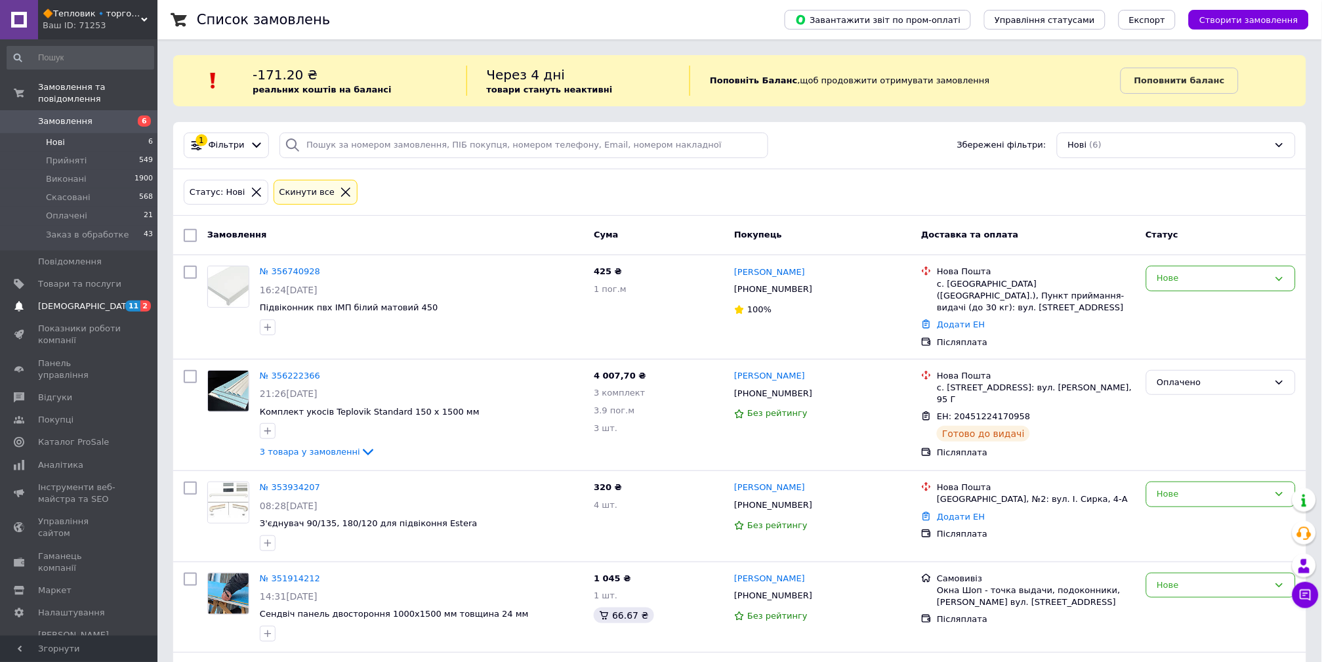
click at [112, 300] on span "[DEMOGRAPHIC_DATA]" at bounding box center [79, 306] width 83 height 12
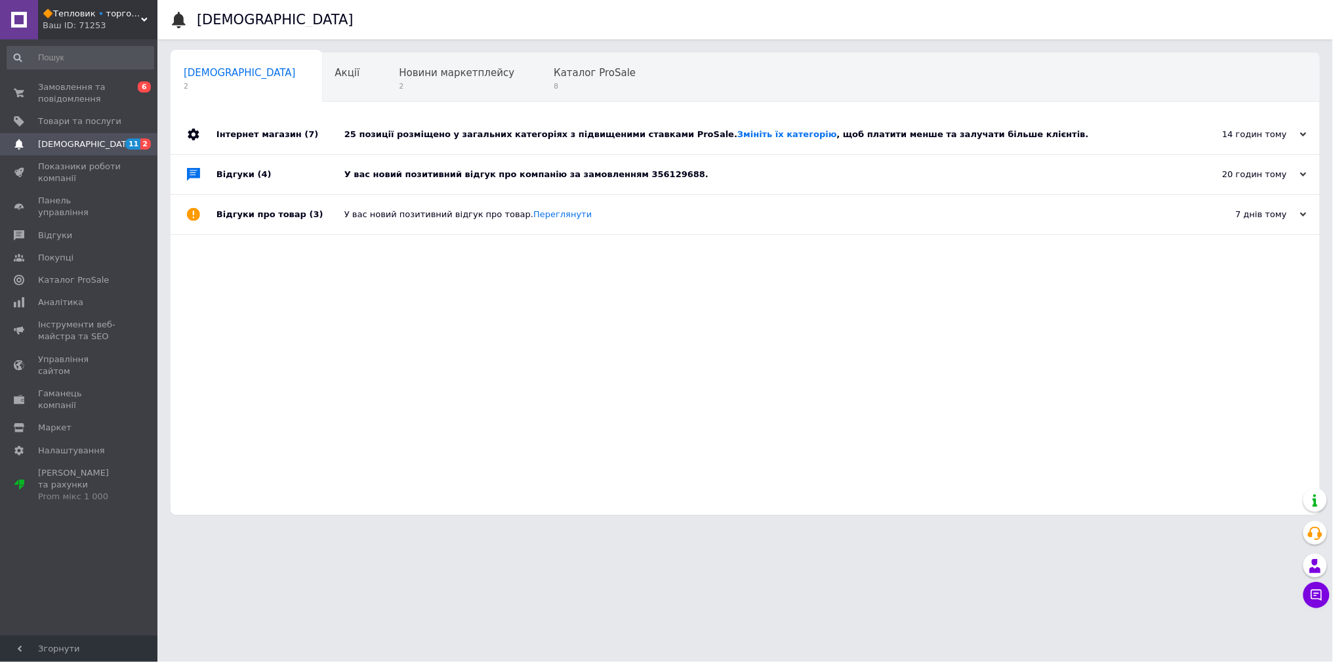
click at [587, 173] on div "У вас новий позитивний відгук про компанію за замовленням 356129688." at bounding box center [759, 175] width 831 height 12
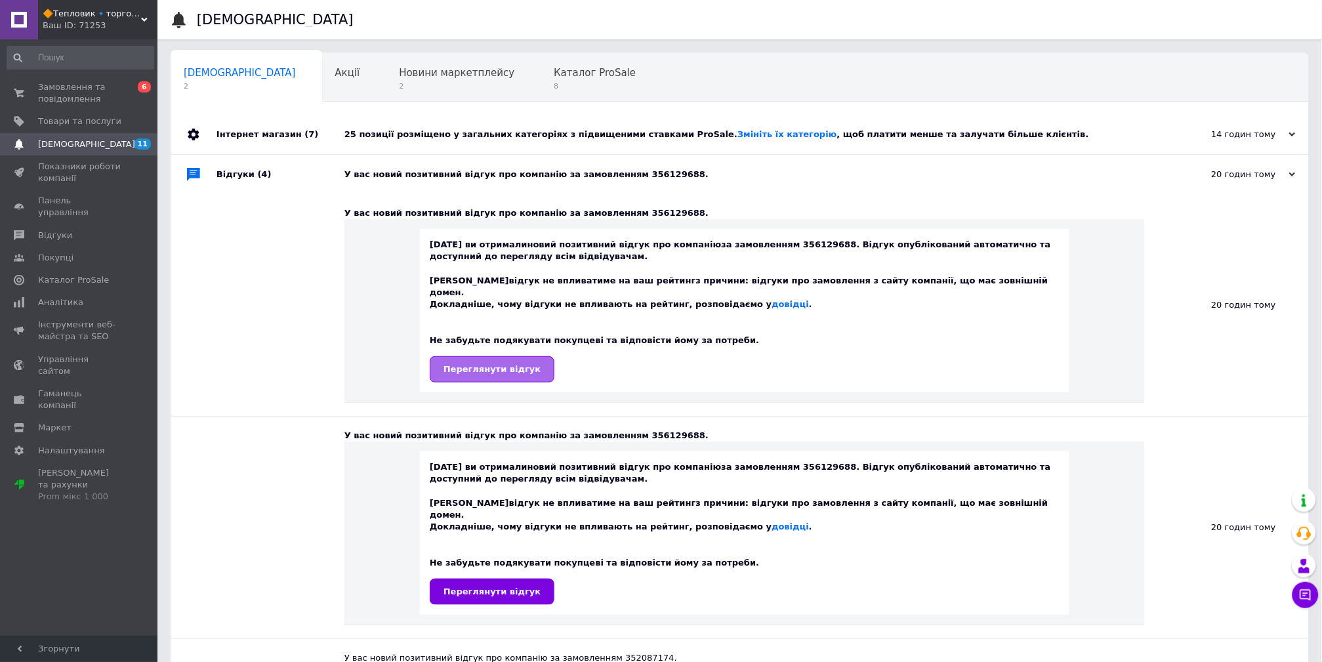
click at [487, 364] on span "Переглянути відгук" at bounding box center [491, 369] width 97 height 10
